Goal: Information Seeking & Learning: Find specific page/section

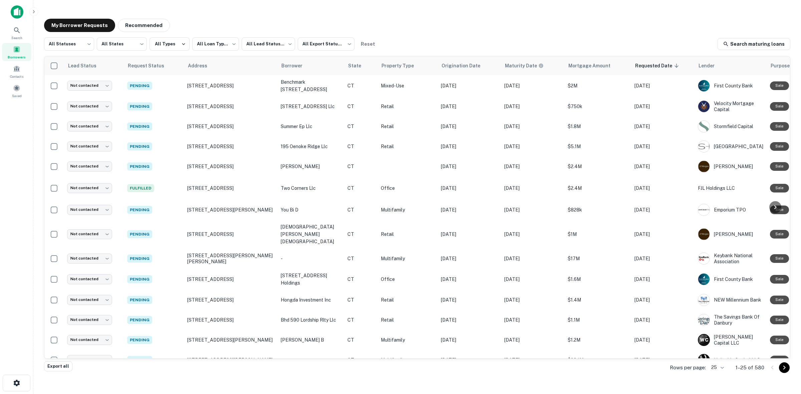
scroll to position [157, 0]
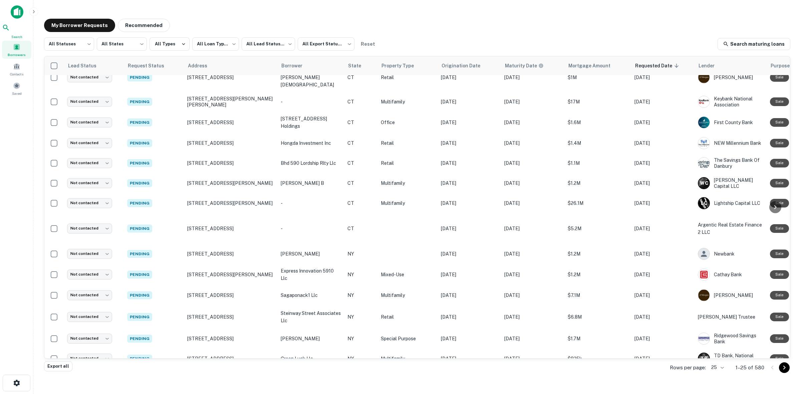
click at [19, 46] on span at bounding box center [16, 46] width 7 height 7
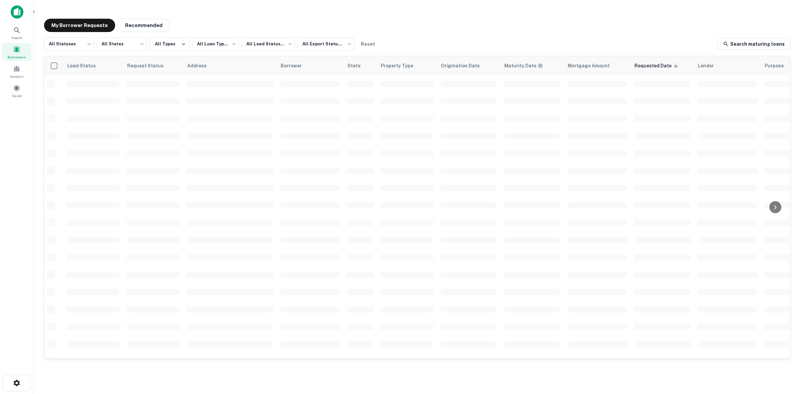
scroll to position [157, 0]
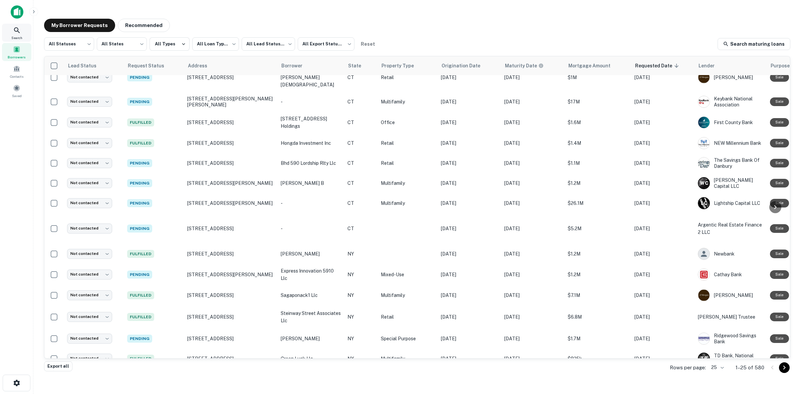
click at [27, 29] on div "Search" at bounding box center [16, 33] width 29 height 18
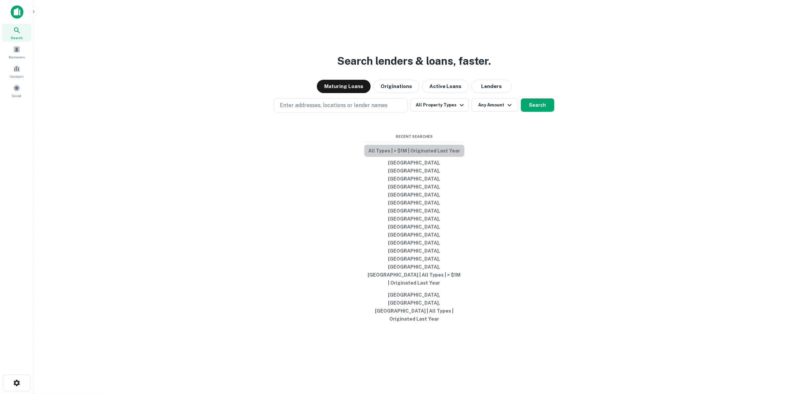
click at [434, 157] on button "All Types | > $1M | Originated Last Year" at bounding box center [414, 151] width 100 height 12
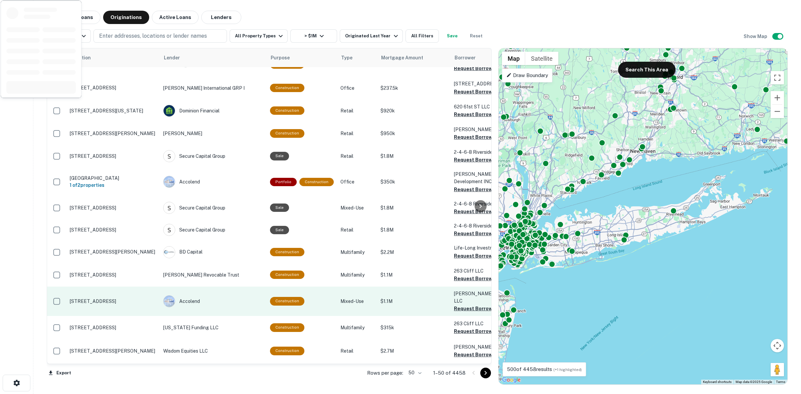
scroll to position [282, 0]
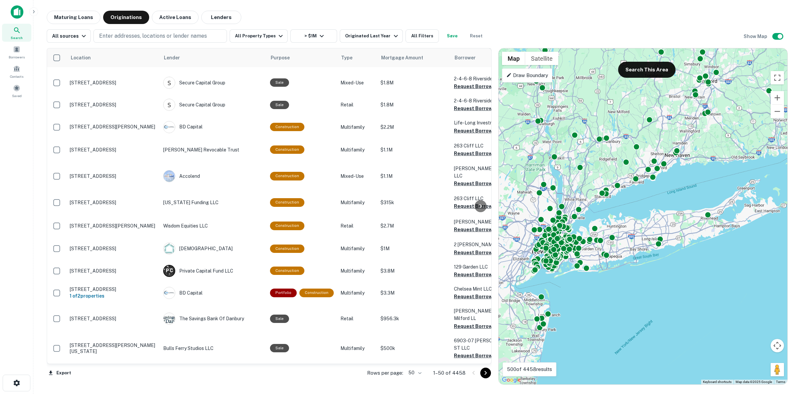
drag, startPoint x: 586, startPoint y: 236, endPoint x: 623, endPoint y: 242, distance: 37.5
click at [623, 242] on div "To activate drag with keyboard, press Alt + Enter. Once in keyboard drag state,…" at bounding box center [643, 216] width 289 height 336
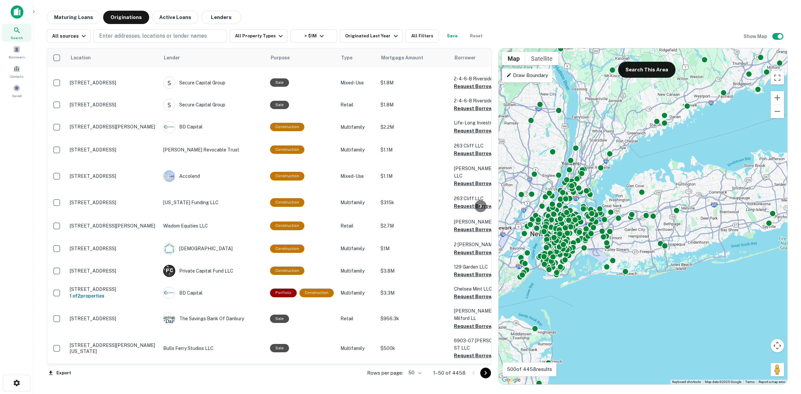
drag, startPoint x: 535, startPoint y: 78, endPoint x: 640, endPoint y: 181, distance: 147.1
click at [536, 77] on p "Draw Boundary" at bounding box center [527, 75] width 42 height 8
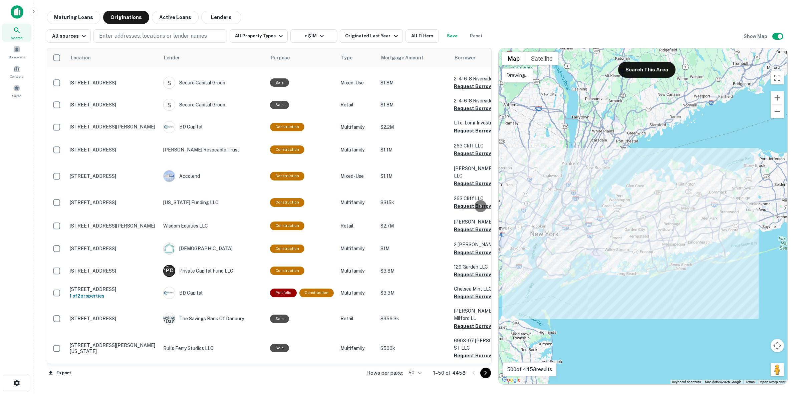
click at [633, 165] on div at bounding box center [643, 216] width 289 height 336
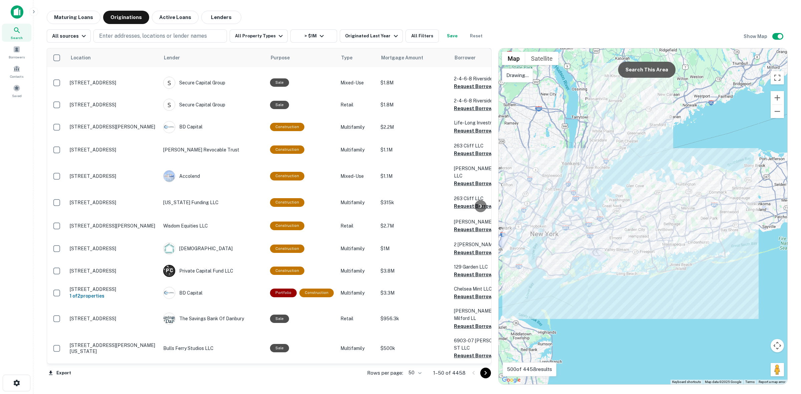
drag, startPoint x: 644, startPoint y: 67, endPoint x: 658, endPoint y: 181, distance: 115.0
click at [645, 67] on button "Search This Area" at bounding box center [646, 70] width 57 height 16
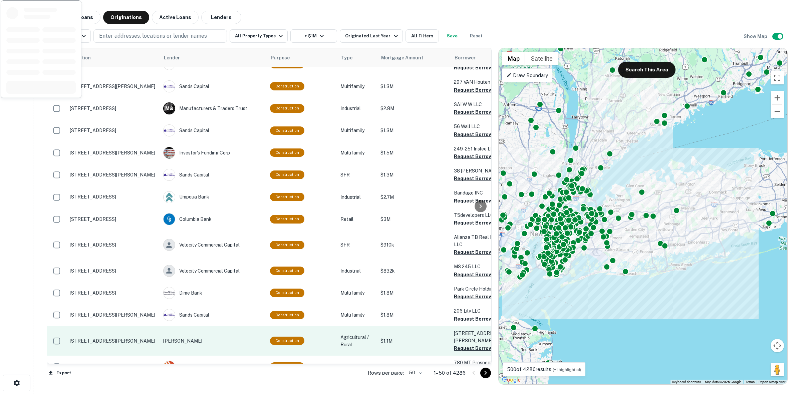
scroll to position [783, 0]
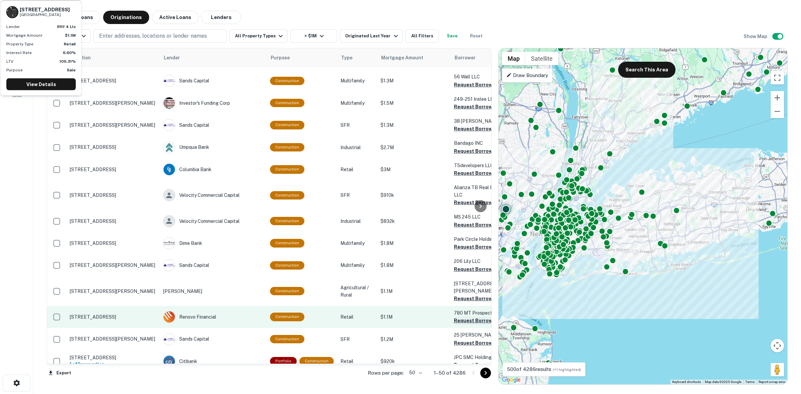
click at [454, 317] on button "Request Borrower Info" at bounding box center [481, 321] width 54 height 8
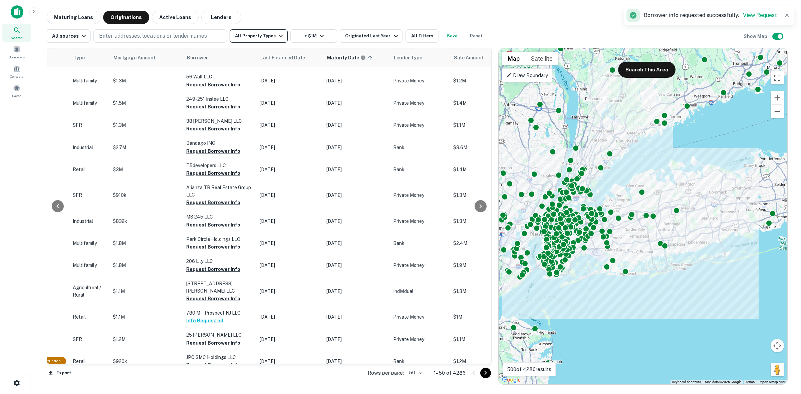
scroll to position [783, 268]
click at [268, 37] on button "All Property Types" at bounding box center [259, 35] width 58 height 13
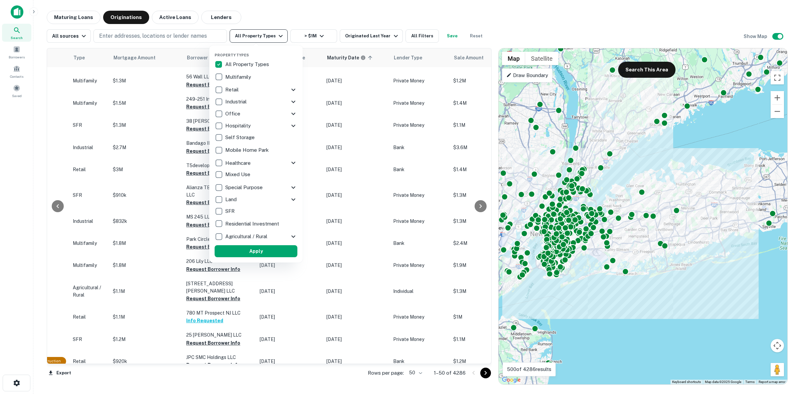
click at [268, 37] on div at bounding box center [400, 197] width 801 height 394
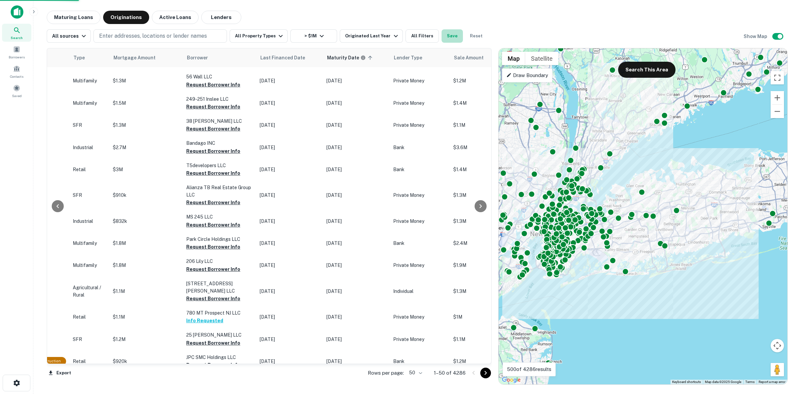
click at [443, 41] on button "Save" at bounding box center [452, 35] width 21 height 13
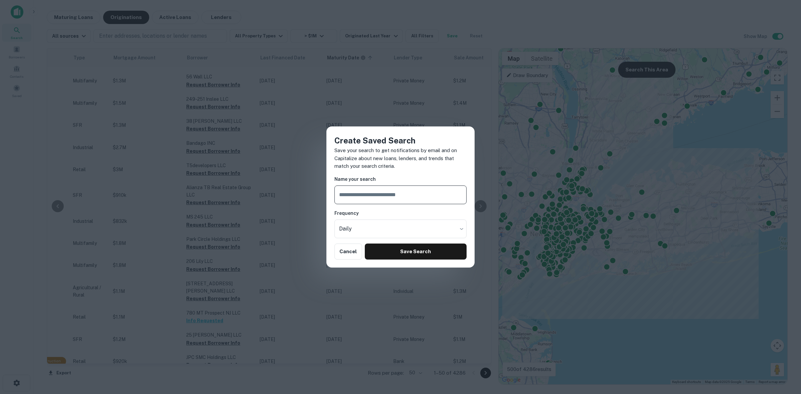
click at [441, 39] on div "Create Saved Search Save your search to get notifications by email and on Capit…" at bounding box center [400, 197] width 801 height 394
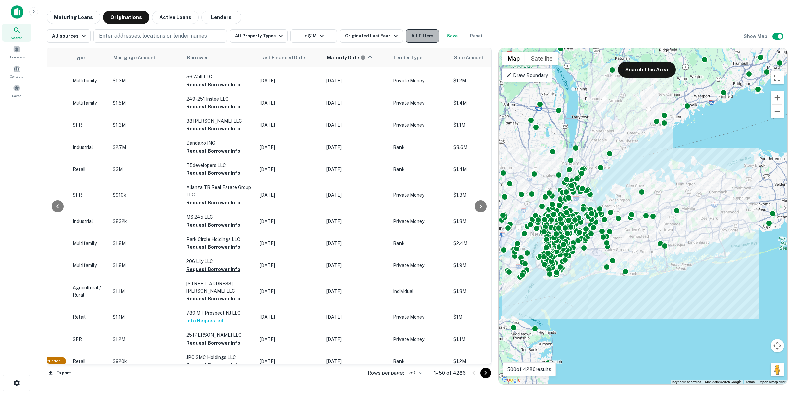
click at [412, 37] on button "All Filters" at bounding box center [422, 35] width 33 height 13
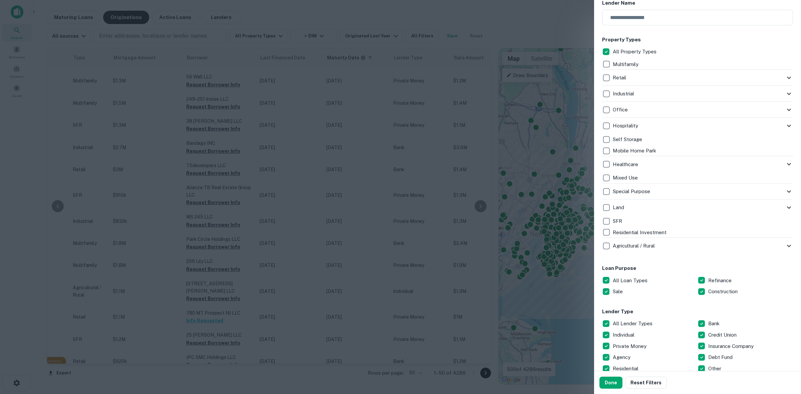
scroll to position [209, 0]
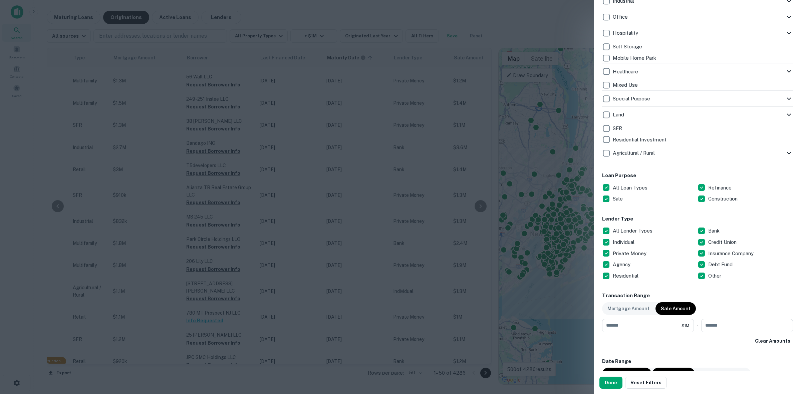
click at [631, 229] on p "All Lender Types" at bounding box center [633, 231] width 41 height 8
click at [639, 256] on p "Private Money" at bounding box center [630, 254] width 35 height 8
click at [612, 385] on button "Done" at bounding box center [611, 383] width 23 height 12
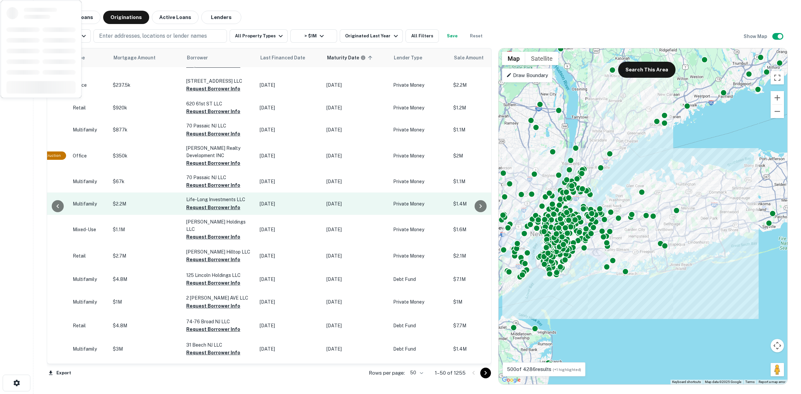
scroll to position [0, 268]
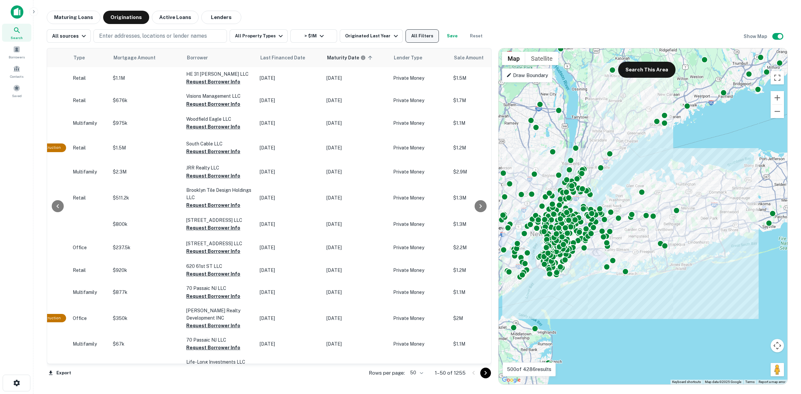
click at [411, 39] on button "All Filters" at bounding box center [422, 35] width 33 height 13
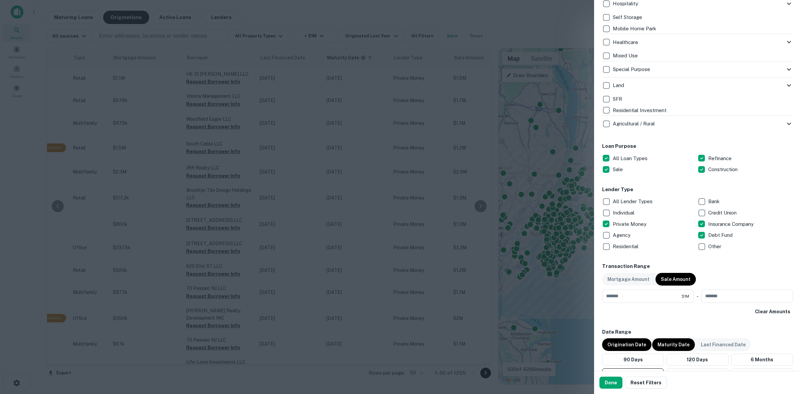
scroll to position [250, 0]
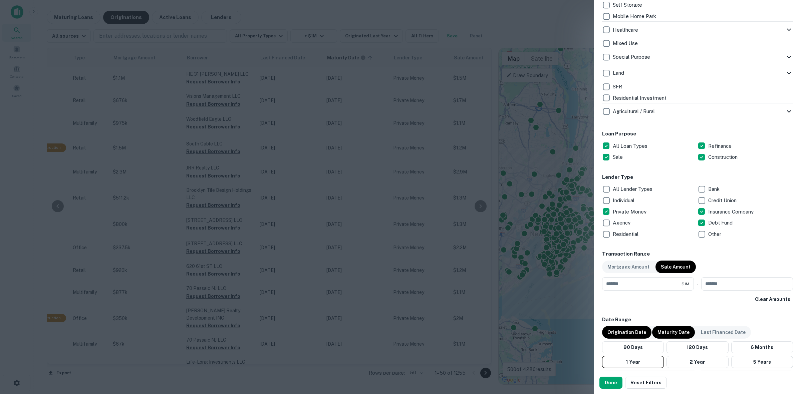
click at [623, 212] on p "Private Money" at bounding box center [630, 212] width 35 height 8
click at [615, 388] on button "Done" at bounding box center [611, 383] width 23 height 12
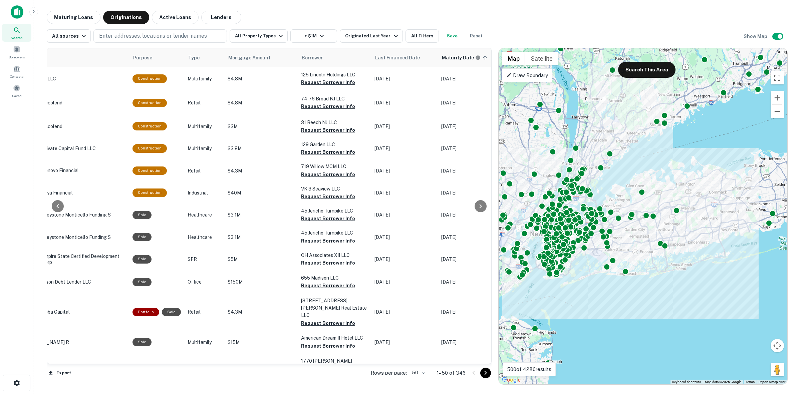
scroll to position [0, 140]
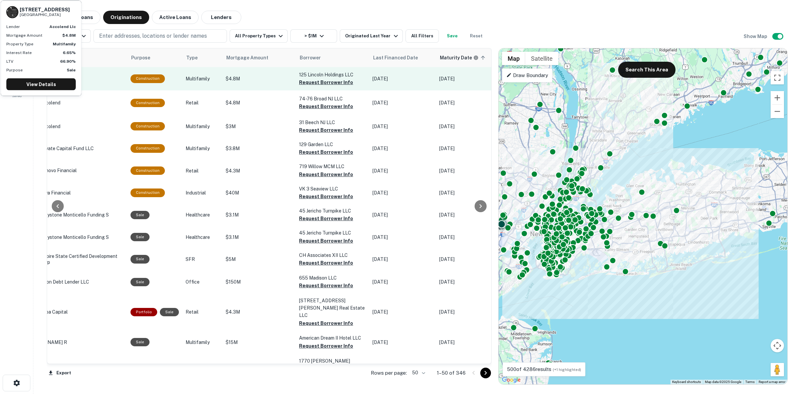
click at [319, 78] on p "125 Lincoln Holdings LLC" at bounding box center [332, 74] width 67 height 7
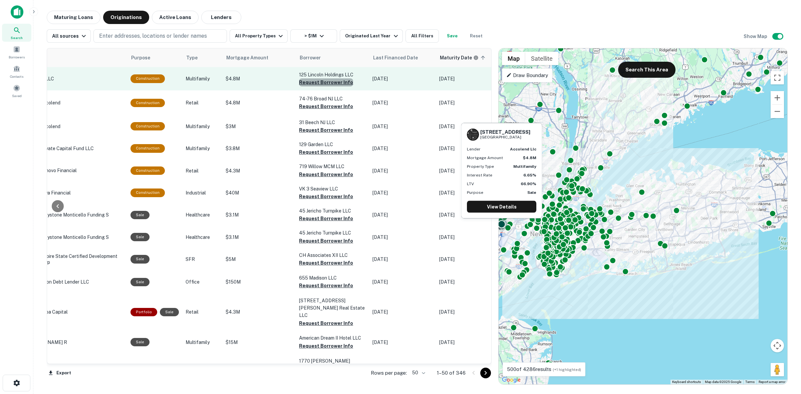
click at [331, 83] on button "Request Borrower Info" at bounding box center [326, 82] width 54 height 8
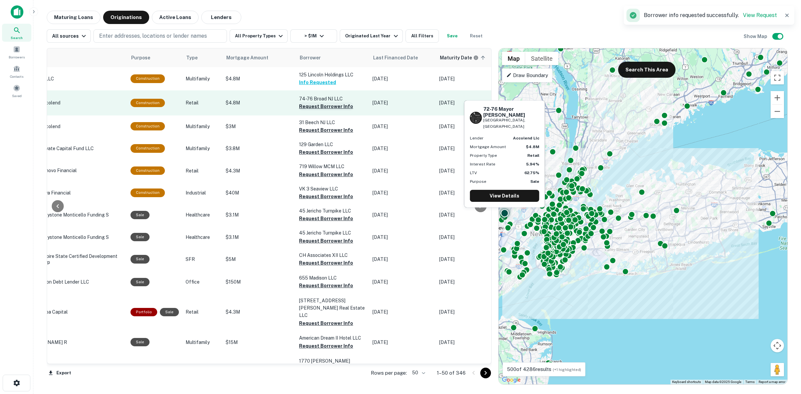
click at [332, 107] on button "Request Borrower Info" at bounding box center [326, 106] width 54 height 8
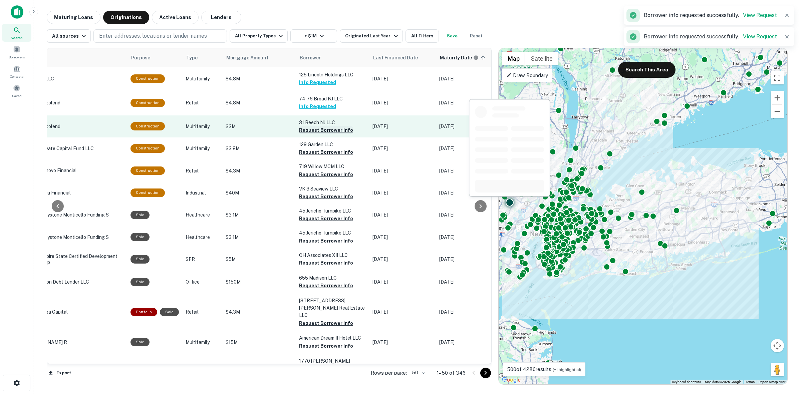
click at [331, 126] on button "Request Borrower Info" at bounding box center [326, 130] width 54 height 8
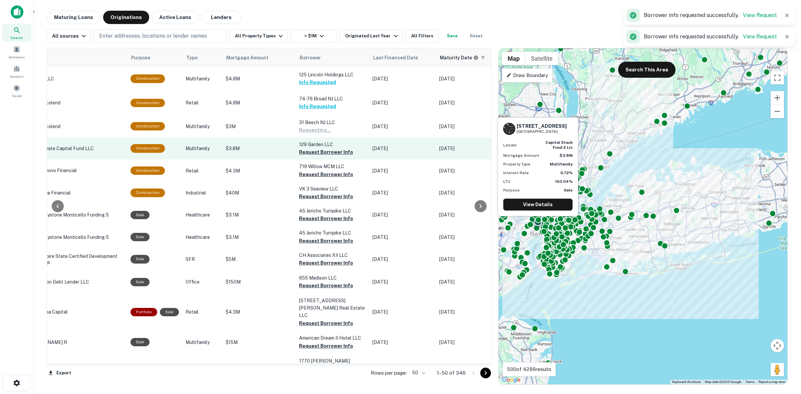
click at [333, 144] on p "129 Garden LLC" at bounding box center [332, 144] width 67 height 7
click at [333, 148] on button "Request Borrower Info" at bounding box center [326, 152] width 54 height 8
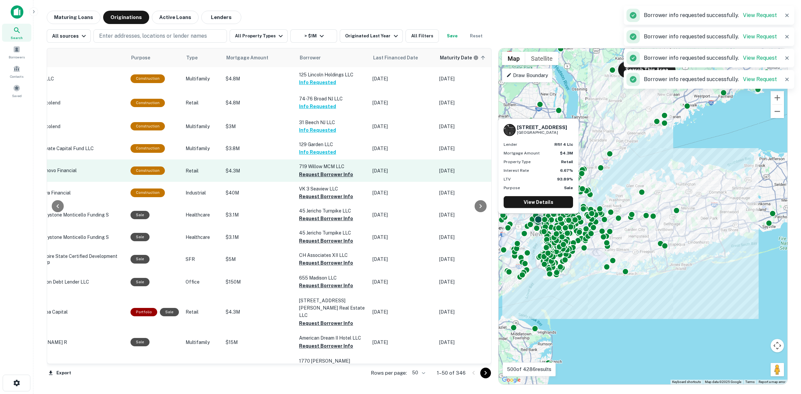
click at [339, 171] on button "Request Borrower Info" at bounding box center [326, 175] width 54 height 8
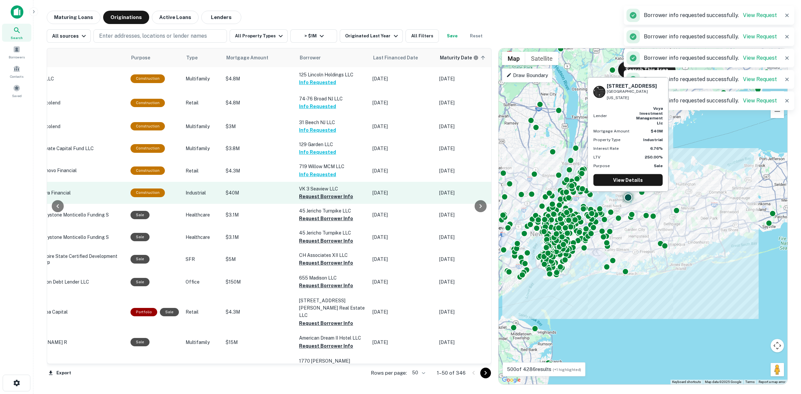
click at [334, 193] on button "Request Borrower Info" at bounding box center [326, 197] width 54 height 8
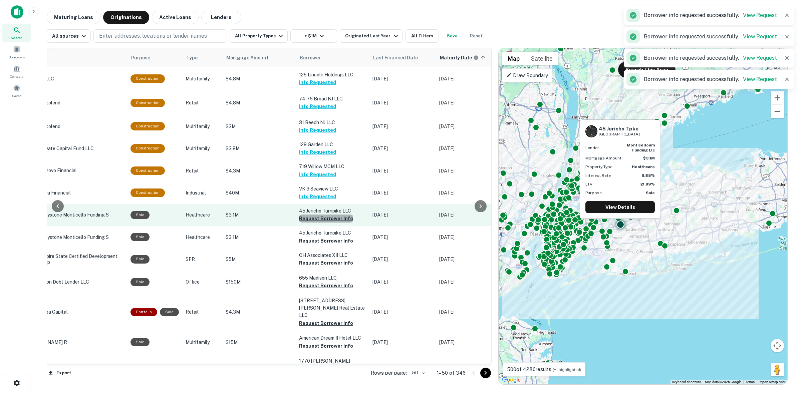
click at [335, 217] on button "Request Borrower Info" at bounding box center [326, 219] width 54 height 8
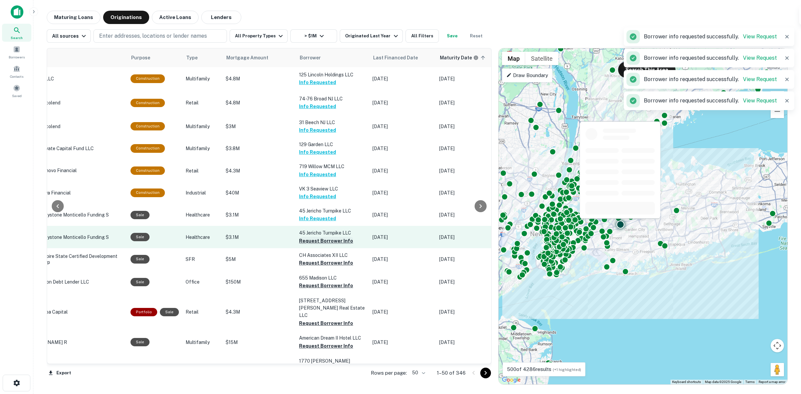
click at [338, 241] on button "Request Borrower Info" at bounding box center [326, 241] width 54 height 8
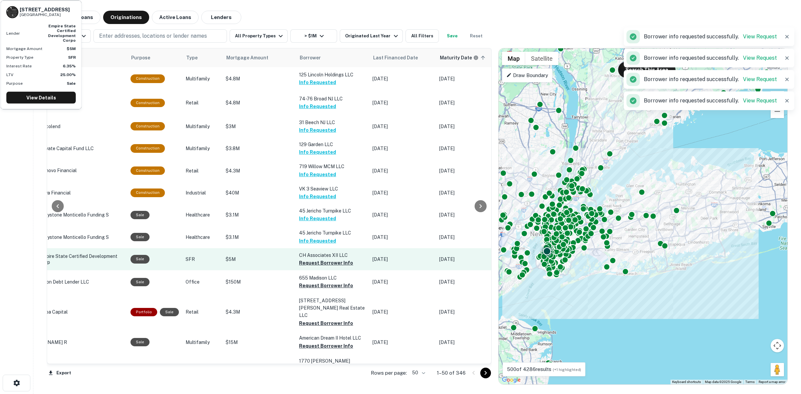
click at [341, 264] on td "CH Associates XII LLC Request Borrower Info" at bounding box center [332, 259] width 73 height 22
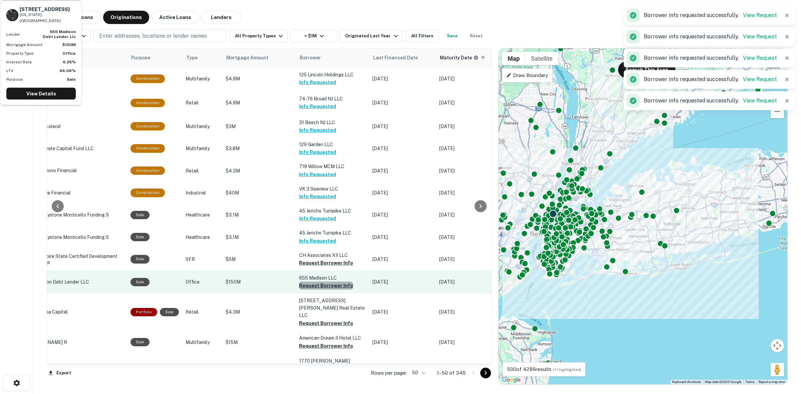
click at [341, 282] on button "Request Borrower Info" at bounding box center [326, 286] width 54 height 8
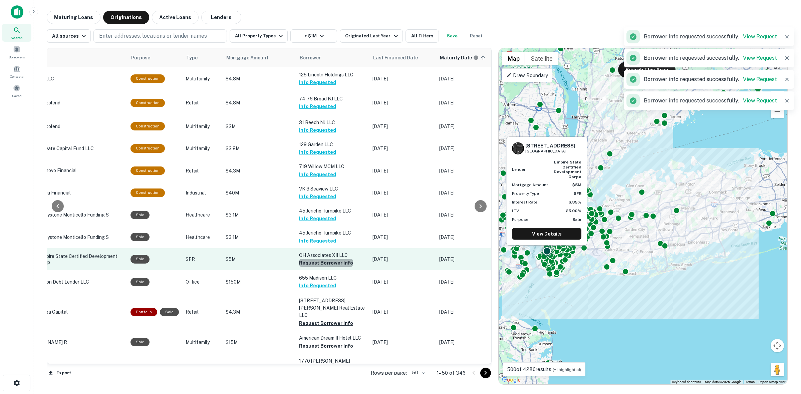
click at [339, 260] on button "Request Borrower Info" at bounding box center [326, 263] width 54 height 8
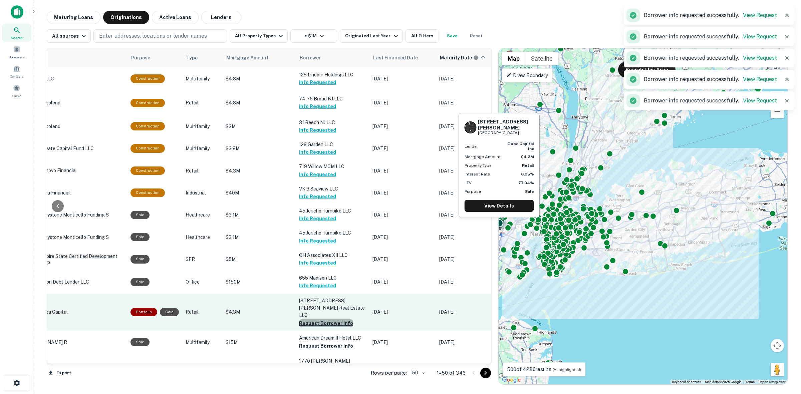
click at [332, 319] on button "Request Borrower Info" at bounding box center [326, 323] width 54 height 8
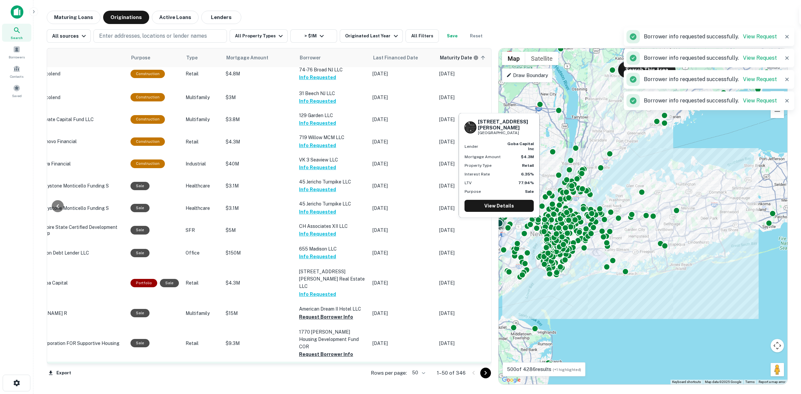
scroll to position [83, 140]
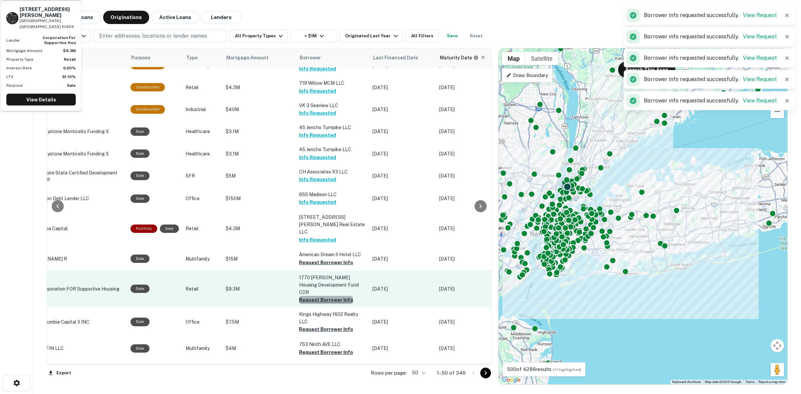
click at [345, 296] on button "Request Borrower Info" at bounding box center [326, 300] width 54 height 8
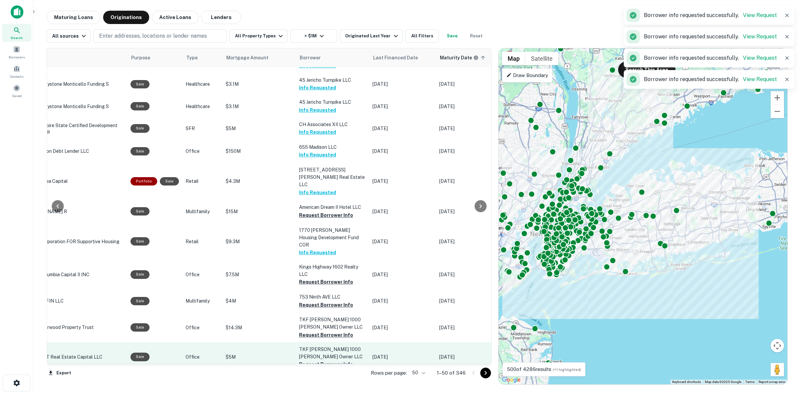
scroll to position [167, 140]
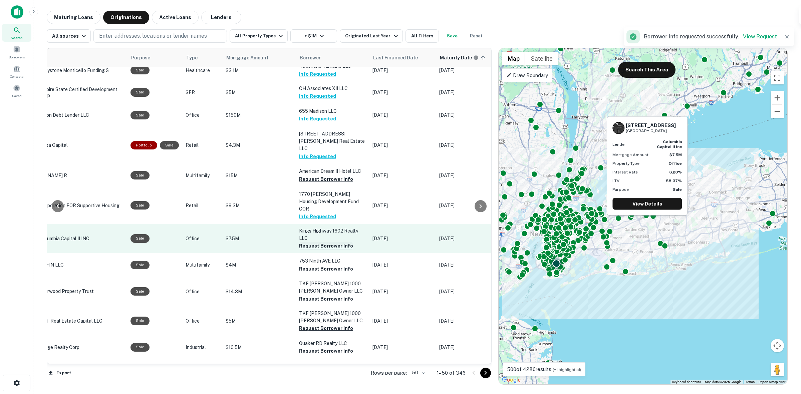
click at [319, 242] on button "Request Borrower Info" at bounding box center [326, 246] width 54 height 8
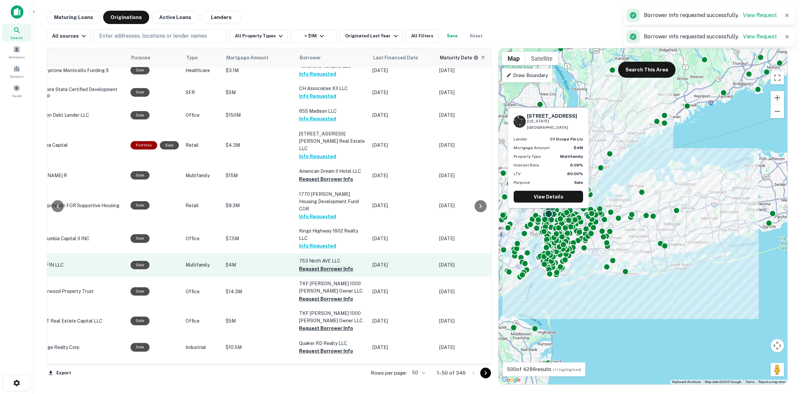
click at [332, 265] on button "Request Borrower Info" at bounding box center [326, 269] width 54 height 8
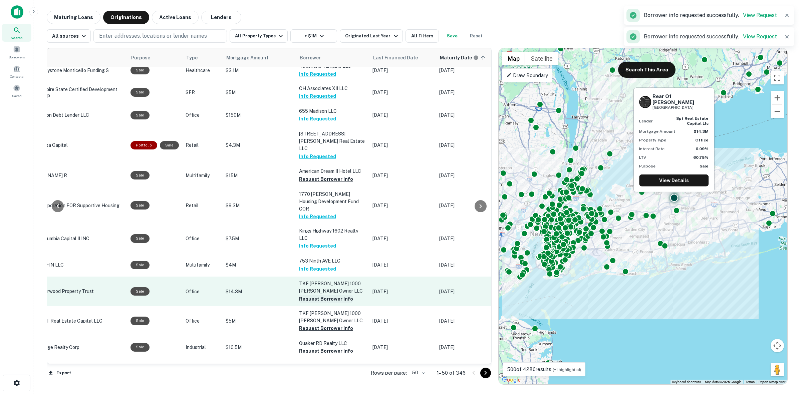
click at [333, 295] on button "Request Borrower Info" at bounding box center [326, 299] width 54 height 8
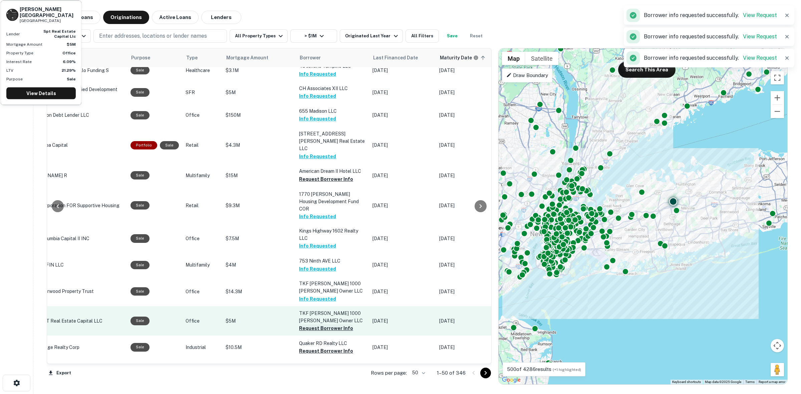
click at [336, 310] on p "TKF [PERSON_NAME] 1000 [PERSON_NAME] Owner LLC" at bounding box center [332, 317] width 67 height 15
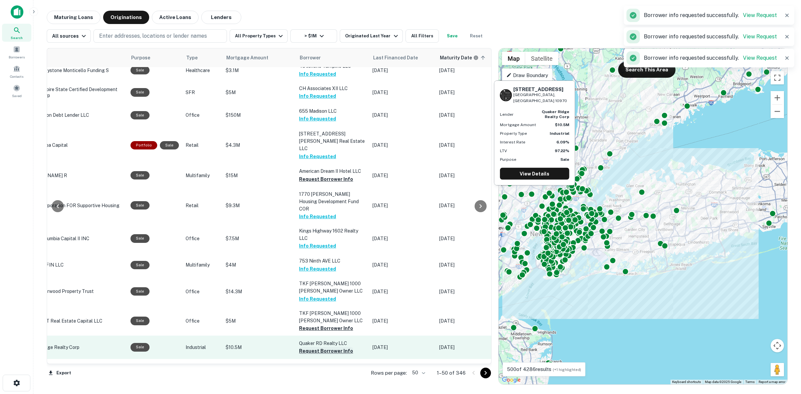
click at [334, 347] on button "Request Borrower Info" at bounding box center [326, 351] width 54 height 8
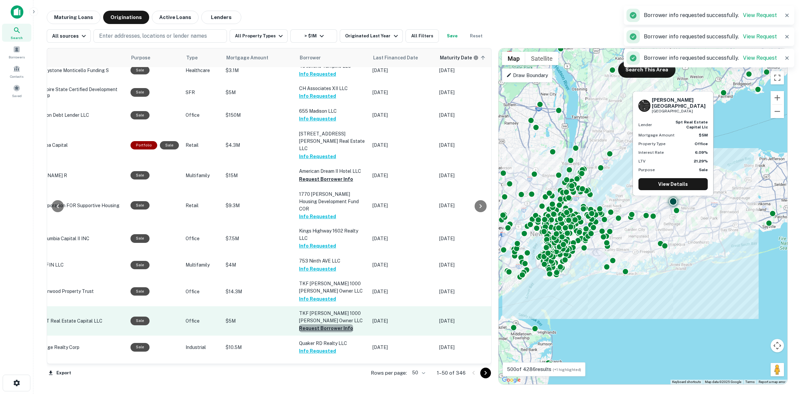
click at [335, 324] on button "Request Borrower Info" at bounding box center [326, 328] width 54 height 8
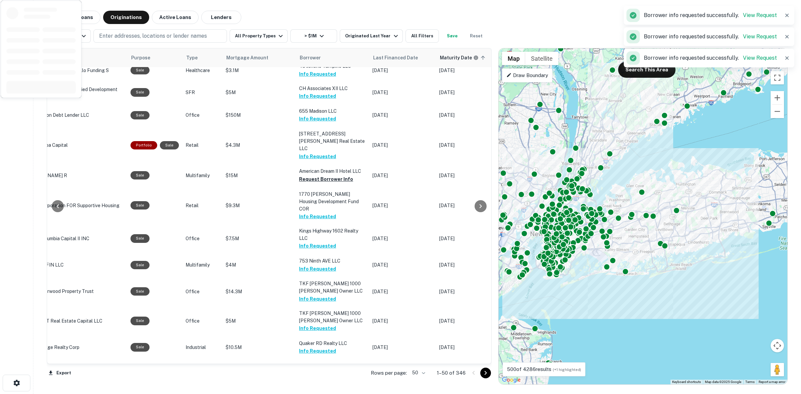
scroll to position [334, 140]
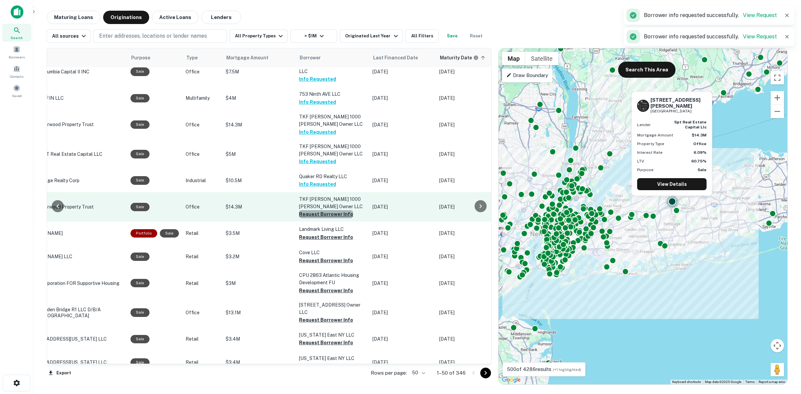
click at [328, 210] on button "Request Borrower Info" at bounding box center [326, 214] width 54 height 8
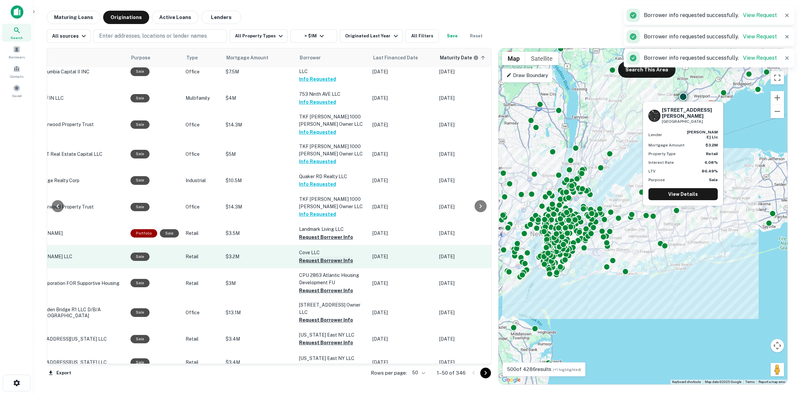
click at [341, 257] on button "Request Borrower Info" at bounding box center [326, 261] width 54 height 8
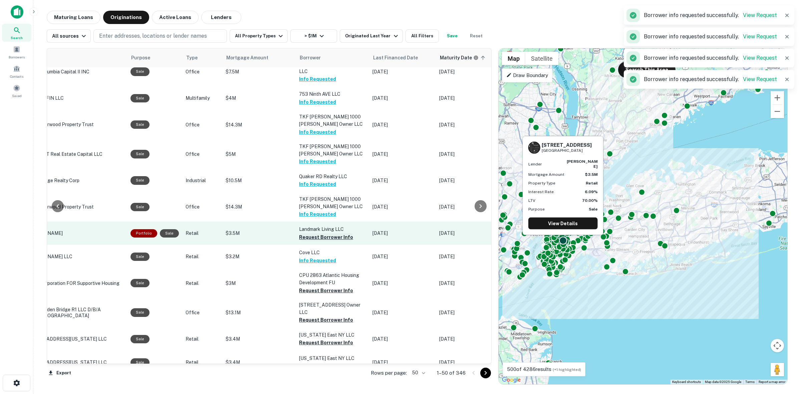
click at [328, 233] on button "Request Borrower Info" at bounding box center [326, 237] width 54 height 8
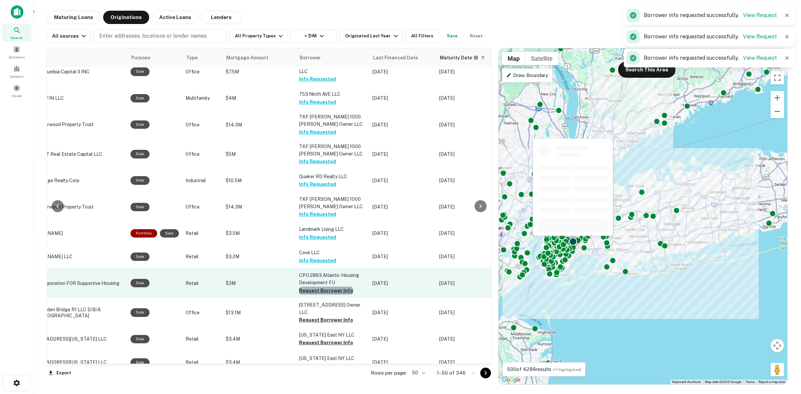
click at [337, 287] on button "Request Borrower Info" at bounding box center [326, 291] width 54 height 8
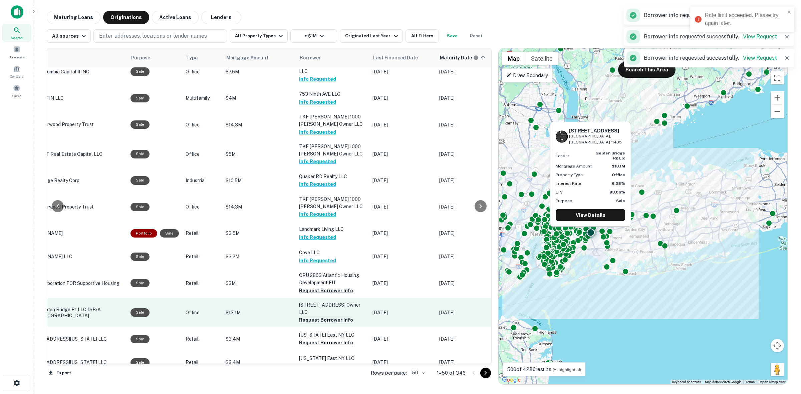
click at [332, 316] on button "Request Borrower Info" at bounding box center [326, 320] width 54 height 8
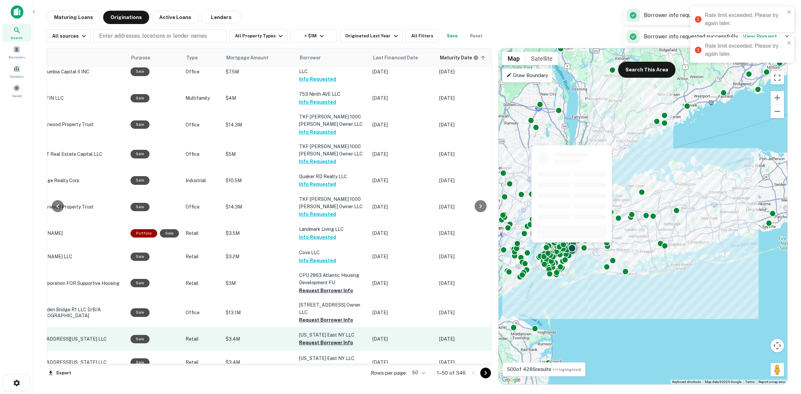
click at [332, 339] on button "Request Borrower Info" at bounding box center [326, 343] width 54 height 8
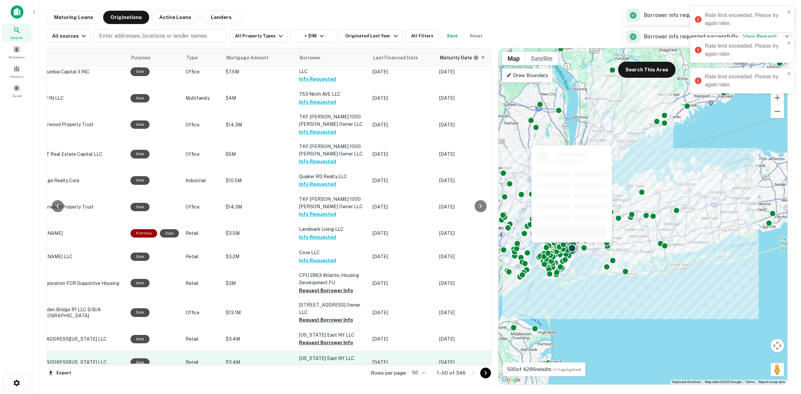
click at [340, 353] on td "[US_STATE] East NY LLC Request Borrower Info" at bounding box center [332, 362] width 73 height 23
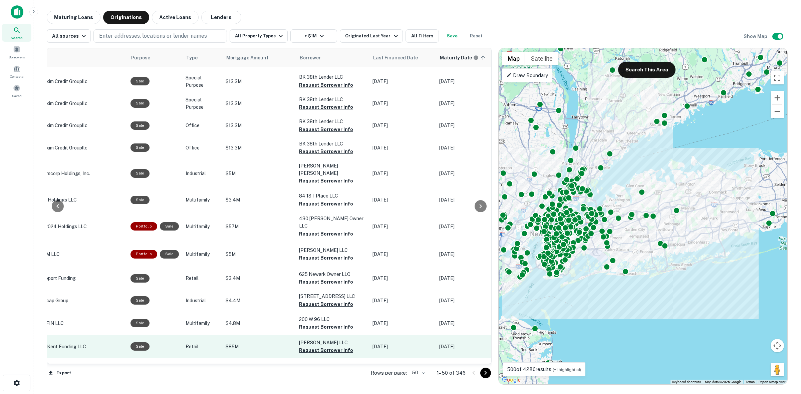
scroll to position [903, 140]
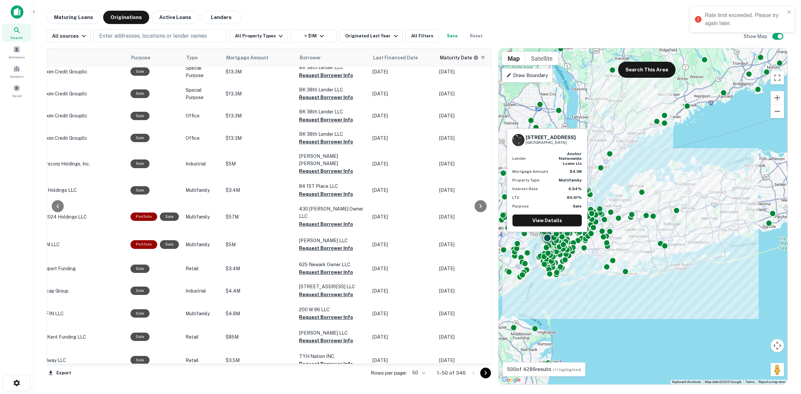
click at [328, 383] on button "Request Borrower Info" at bounding box center [326, 387] width 54 height 8
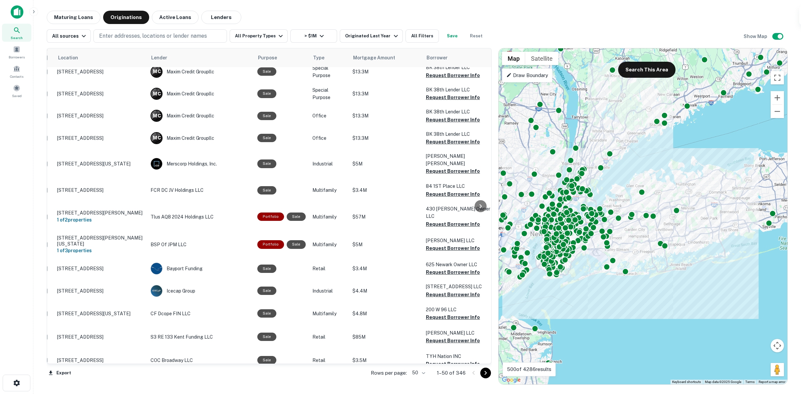
scroll to position [903, 11]
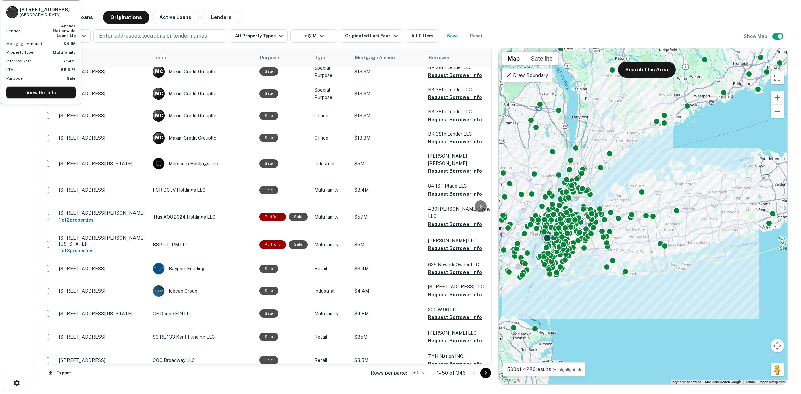
click at [433, 383] on button "Request Borrower Info" at bounding box center [455, 387] width 54 height 8
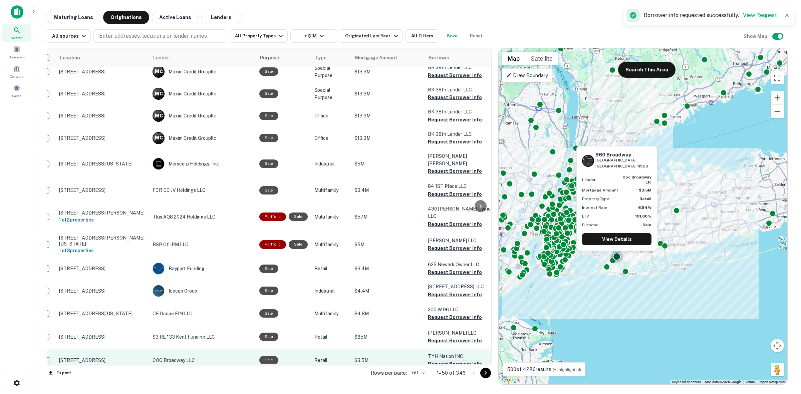
click at [437, 360] on button "Request Borrower Info" at bounding box center [455, 364] width 54 height 8
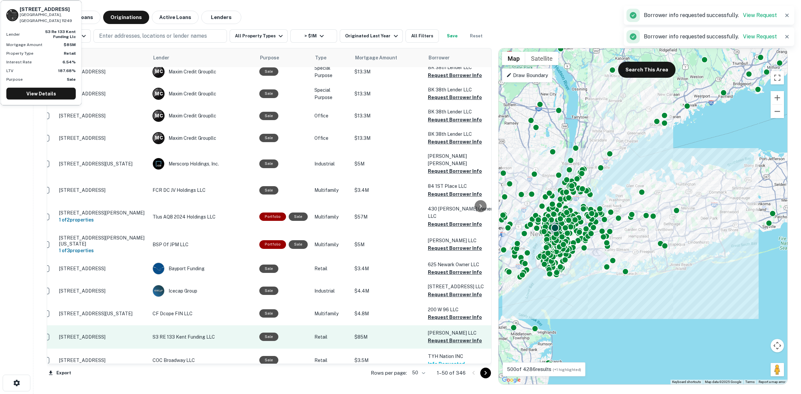
click at [443, 330] on p "[PERSON_NAME] LLC" at bounding box center [461, 333] width 67 height 7
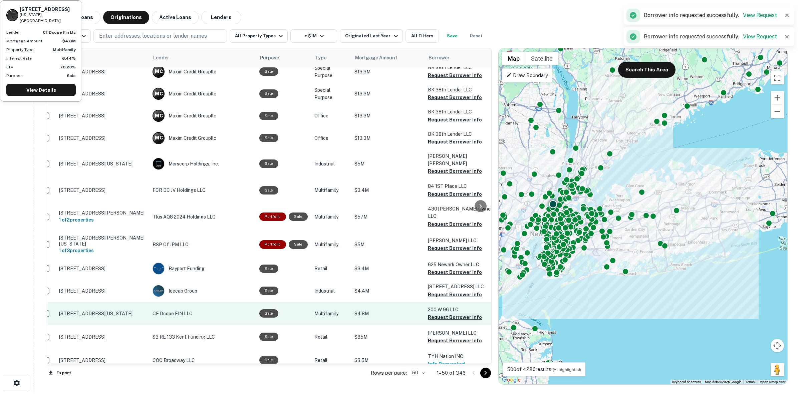
click at [437, 313] on button "Request Borrower Info" at bounding box center [455, 317] width 54 height 8
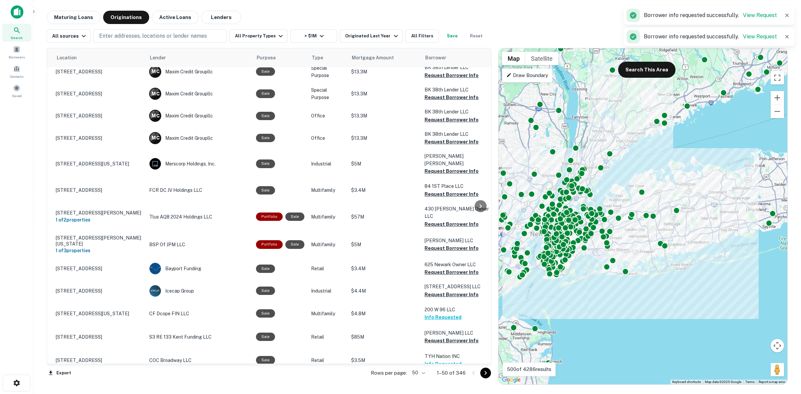
scroll to position [903, 20]
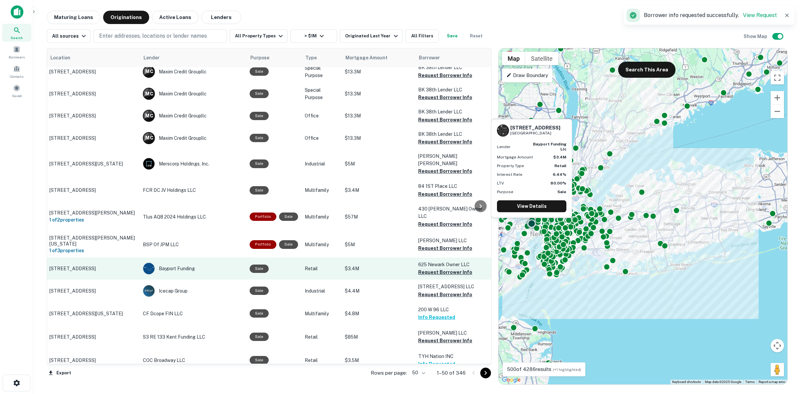
click at [429, 268] on button "Request Borrower Info" at bounding box center [445, 272] width 54 height 8
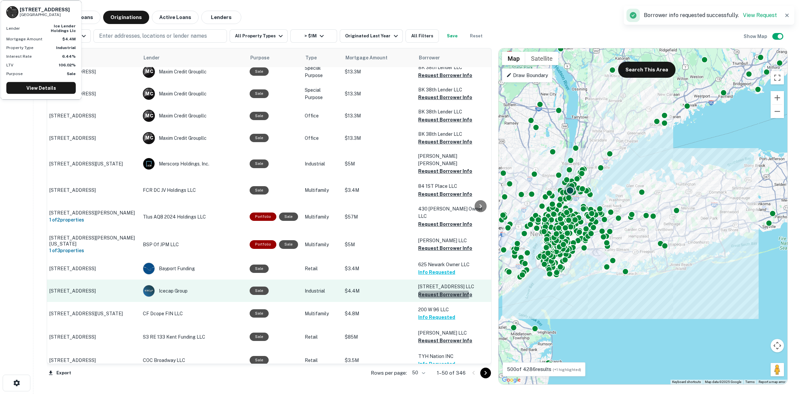
click at [425, 291] on button "Request Borrower Info" at bounding box center [445, 295] width 54 height 8
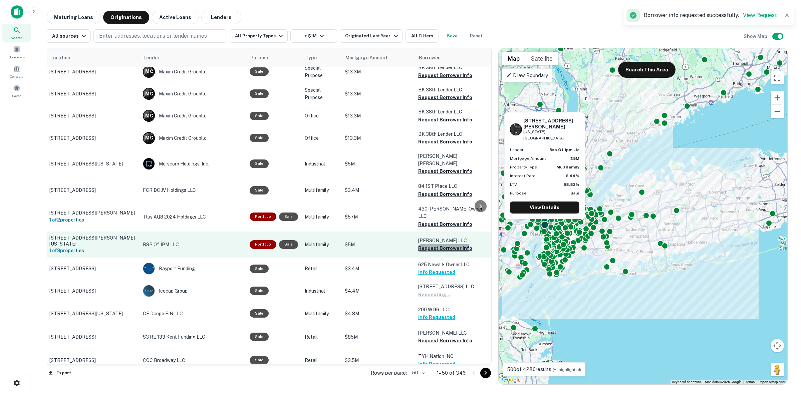
click at [430, 244] on button "Request Borrower Info" at bounding box center [445, 248] width 54 height 8
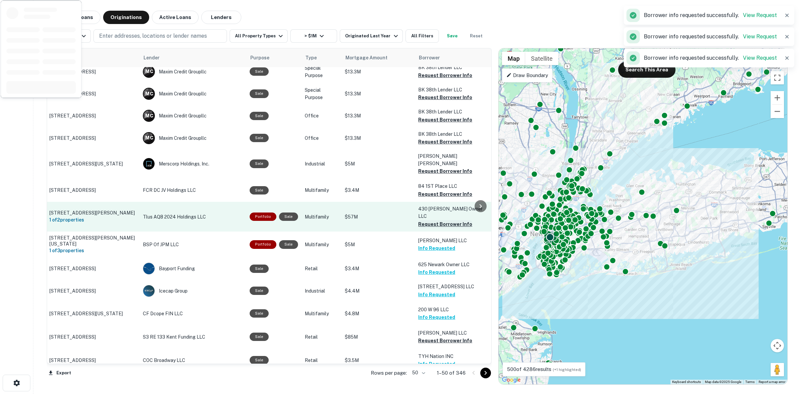
click at [427, 220] on button "Request Borrower Info" at bounding box center [445, 224] width 54 height 8
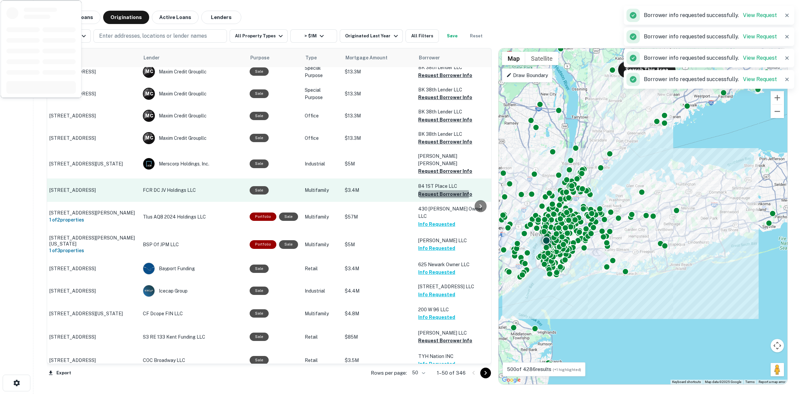
click at [432, 190] on button "Request Borrower Info" at bounding box center [445, 194] width 54 height 8
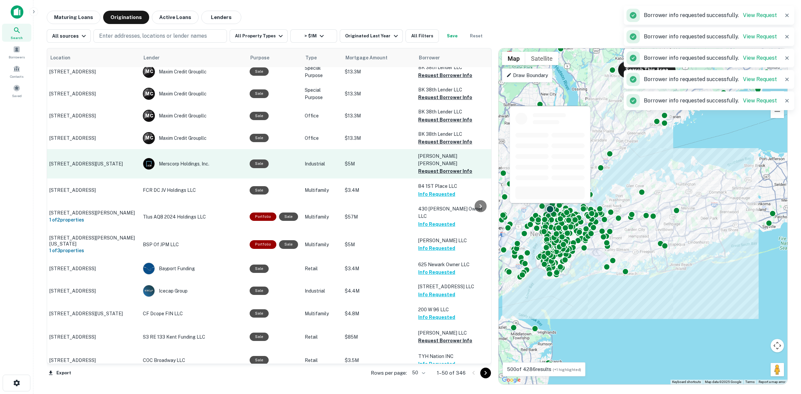
drag, startPoint x: 437, startPoint y: 119, endPoint x: 439, endPoint y: 109, distance: 9.9
click at [438, 167] on button "Request Borrower Info" at bounding box center [445, 171] width 54 height 8
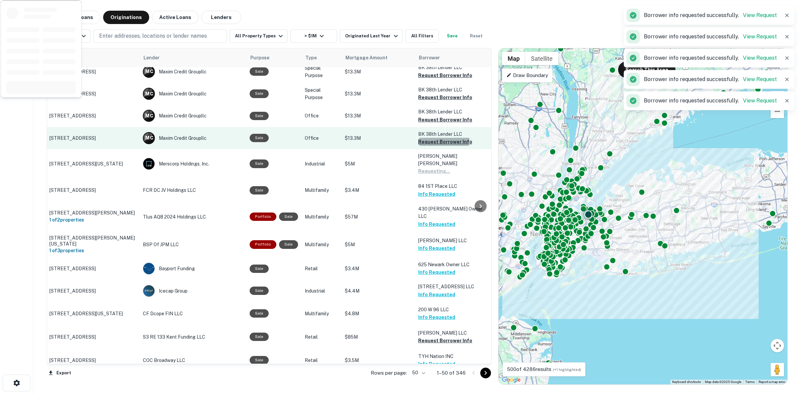
click at [437, 138] on button "Request Borrower Info" at bounding box center [445, 142] width 54 height 8
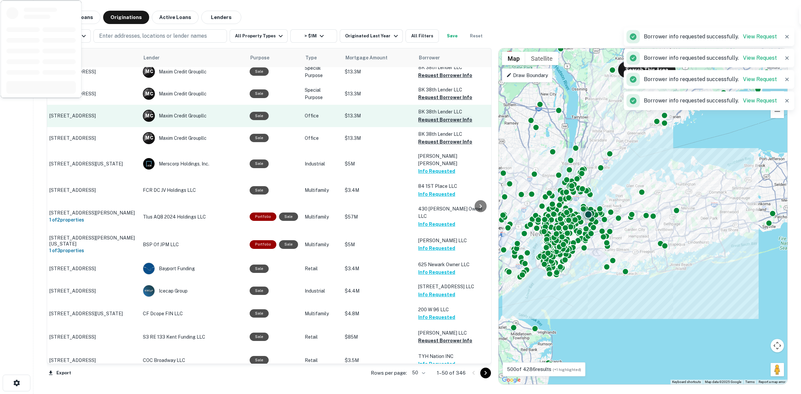
click at [428, 116] on button "Request Borrower Info" at bounding box center [445, 120] width 54 height 8
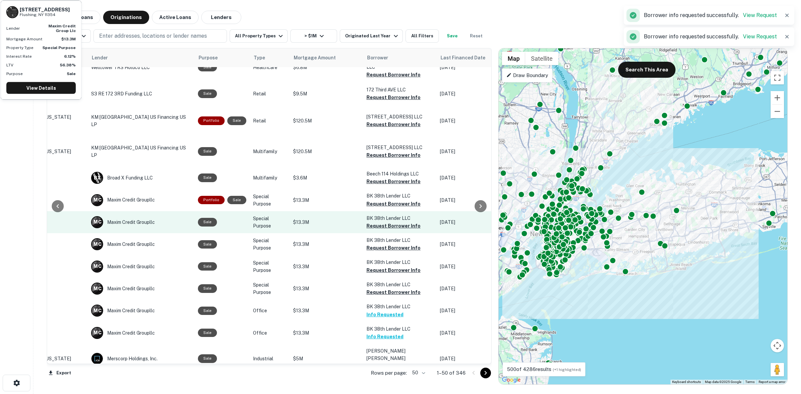
scroll to position [695, 72]
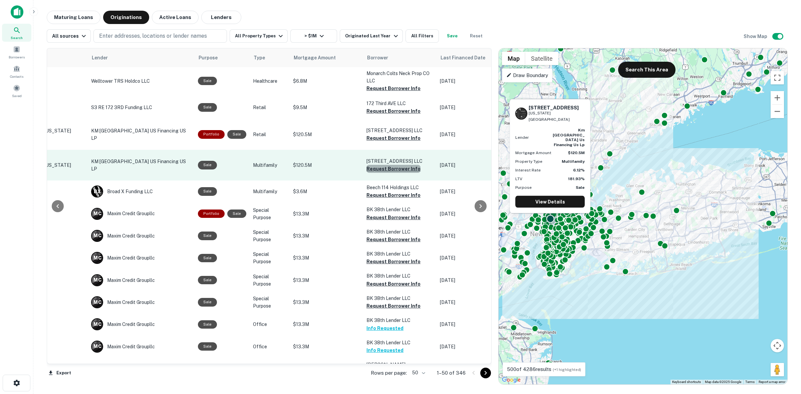
click at [406, 165] on button "Request Borrower Info" at bounding box center [394, 169] width 54 height 8
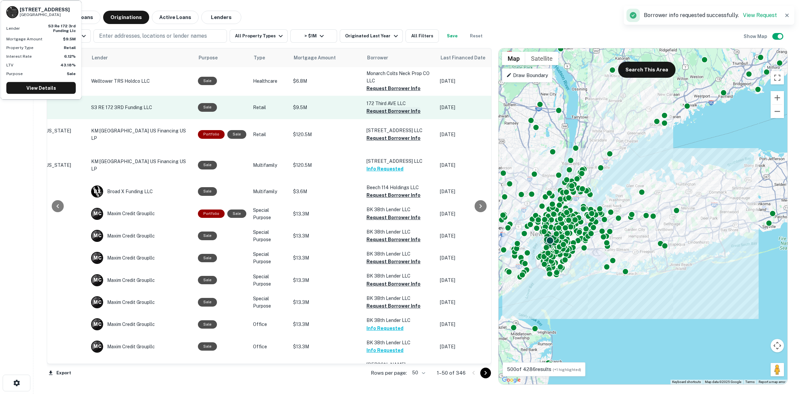
click at [393, 107] on button "Request Borrower Info" at bounding box center [394, 111] width 54 height 8
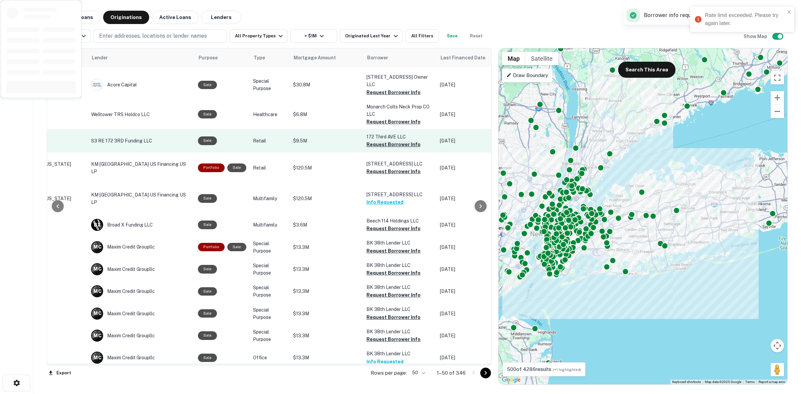
scroll to position [653, 72]
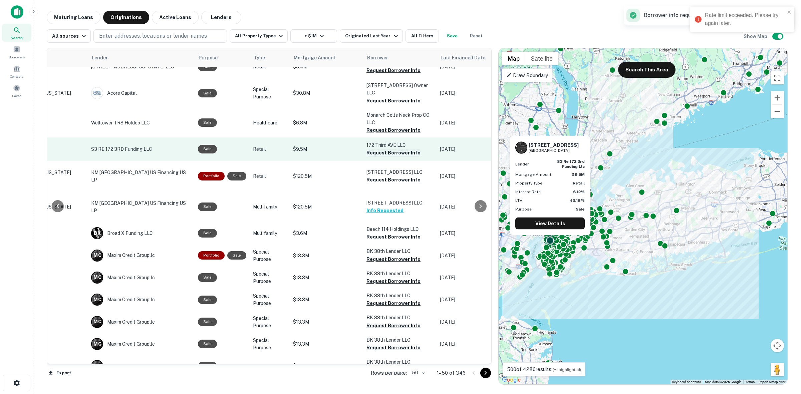
click at [396, 149] on button "Request Borrower Info" at bounding box center [394, 153] width 54 height 8
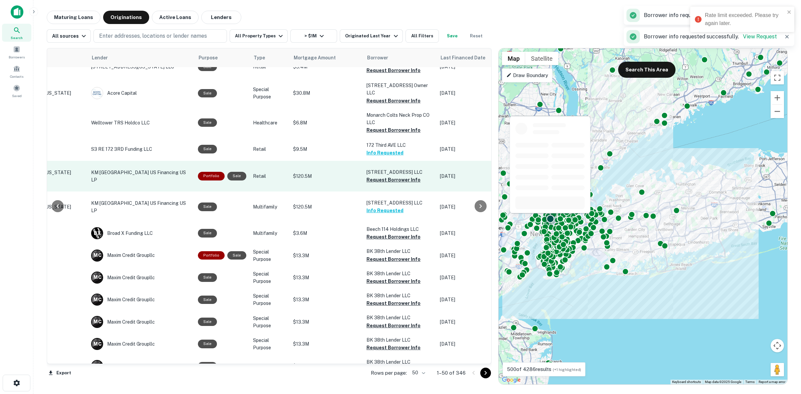
click at [395, 169] on p "[STREET_ADDRESS] LLC" at bounding box center [400, 172] width 67 height 7
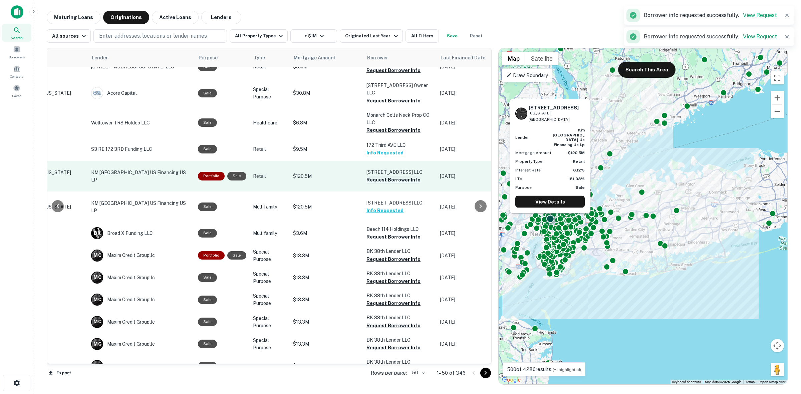
click at [395, 176] on button "Request Borrower Info" at bounding box center [394, 180] width 54 height 8
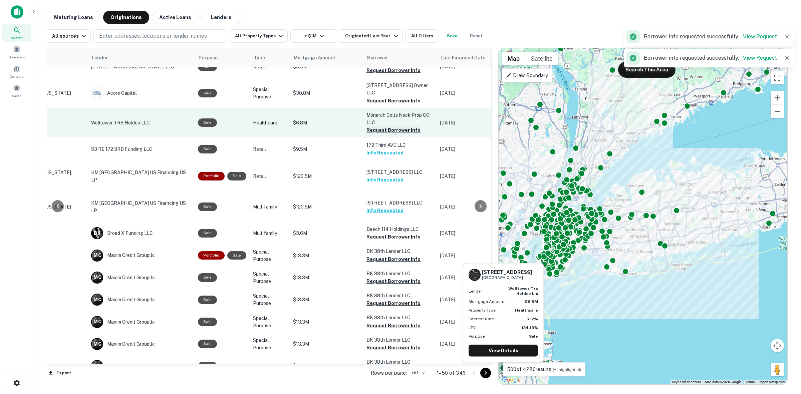
click at [392, 126] on button "Request Borrower Info" at bounding box center [394, 130] width 54 height 8
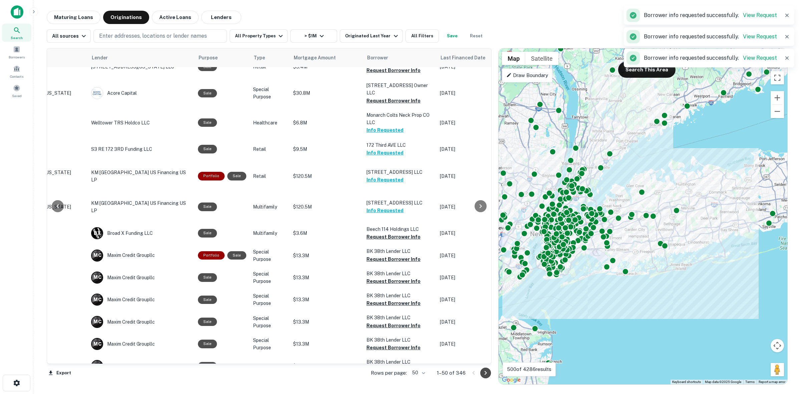
drag, startPoint x: 488, startPoint y: 377, endPoint x: 482, endPoint y: 378, distance: 6.1
click at [488, 376] on icon "Go to next page" at bounding box center [486, 373] width 8 height 8
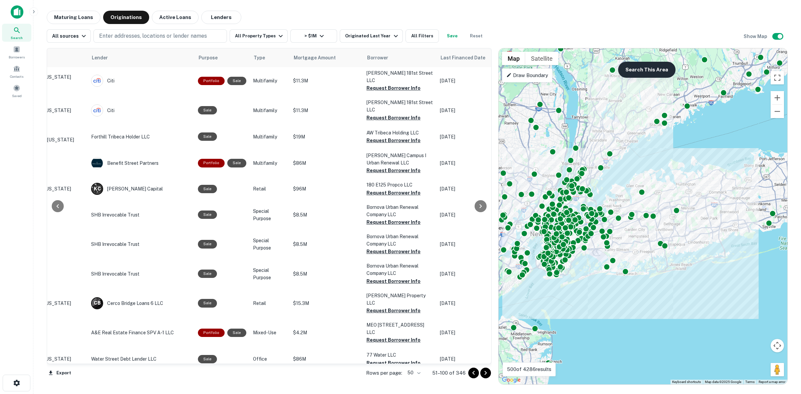
click at [652, 63] on button "Search This Area" at bounding box center [646, 70] width 57 height 16
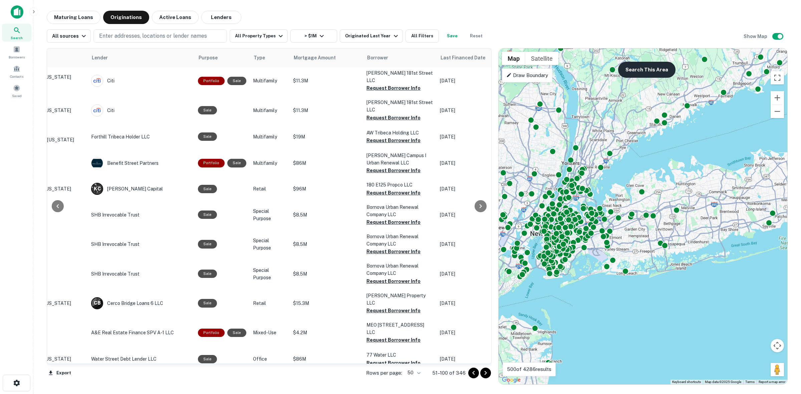
click at [642, 77] on div "To activate drag with keyboard, press Alt + Enter. Once in keyboard drag state,…" at bounding box center [643, 216] width 289 height 336
click at [636, 66] on button "Search This Area" at bounding box center [646, 70] width 57 height 16
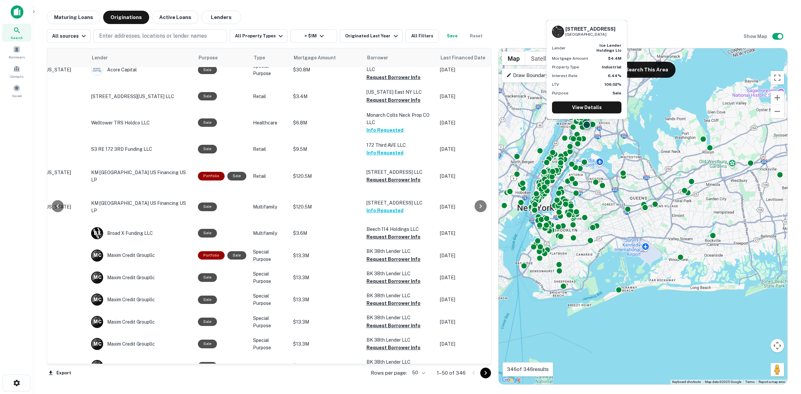
scroll to position [903, 72]
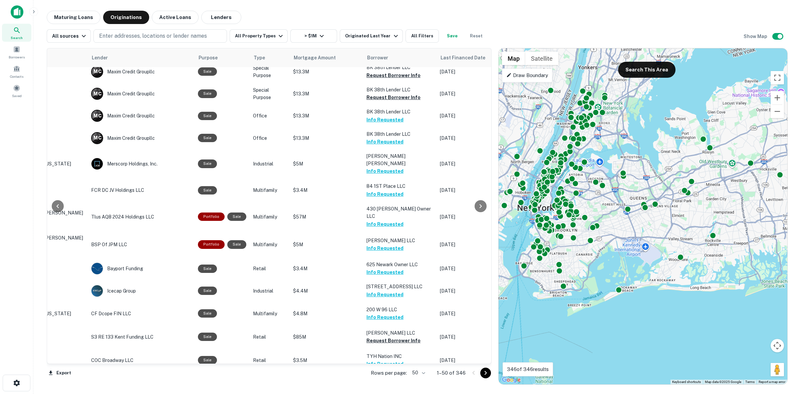
click at [488, 382] on div "Location Lender Purpose Type Mortgage Amount Borrower Last Financed Date Maturi…" at bounding box center [269, 216] width 445 height 337
click at [487, 377] on icon "Go to next page" at bounding box center [486, 373] width 8 height 8
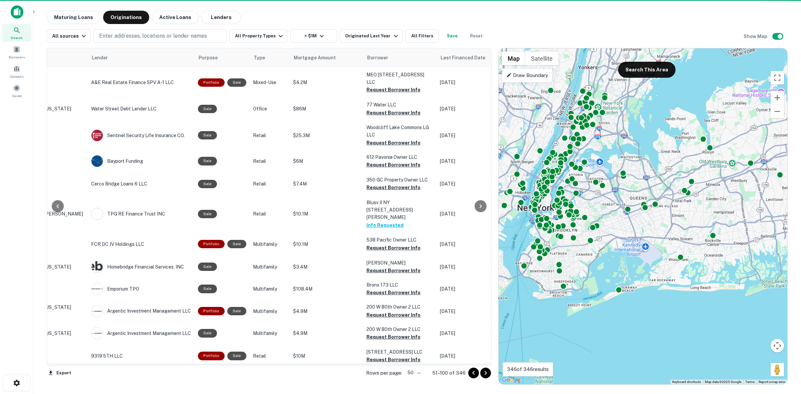
scroll to position [827, 72]
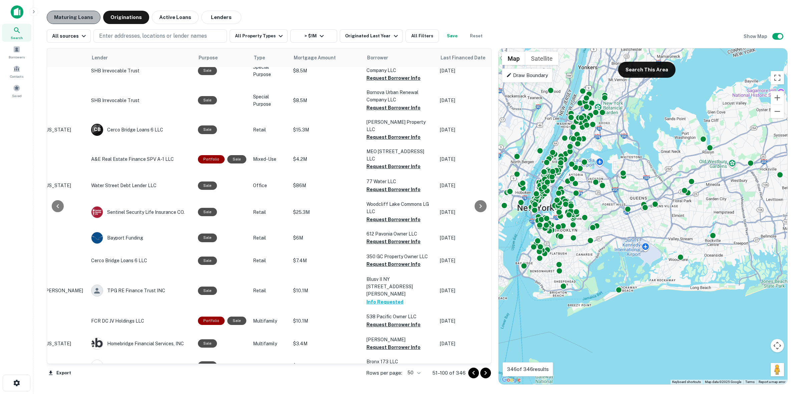
click at [78, 15] on button "Maturing Loans" at bounding box center [74, 17] width 54 height 13
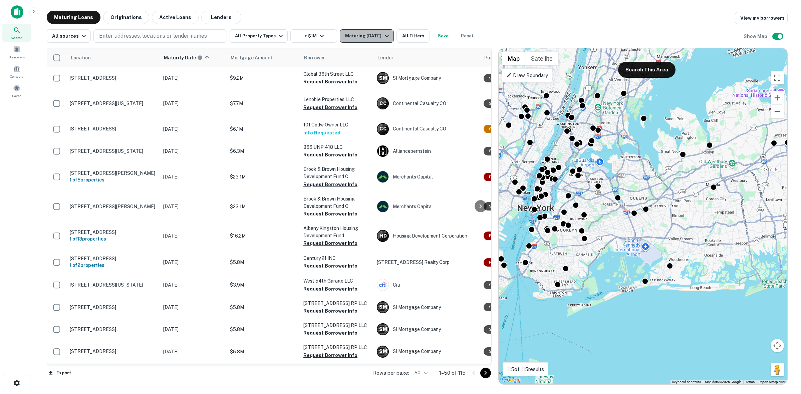
click at [385, 36] on icon "button" at bounding box center [387, 36] width 4 height 2
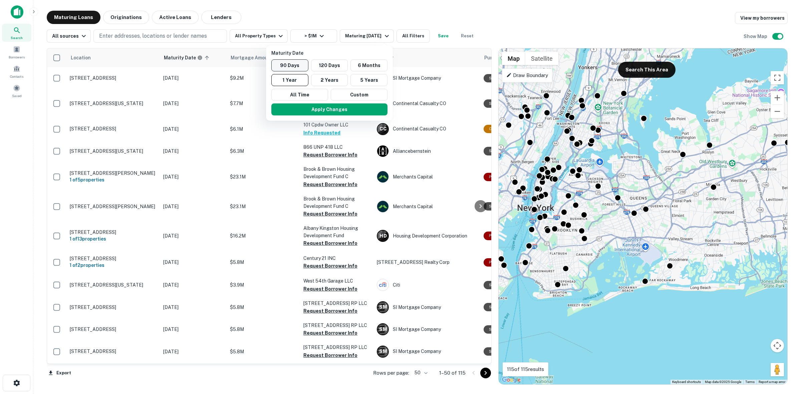
click at [287, 68] on button "90 Days" at bounding box center [289, 65] width 37 height 12
click at [330, 112] on button "Apply Changes" at bounding box center [334, 109] width 116 height 12
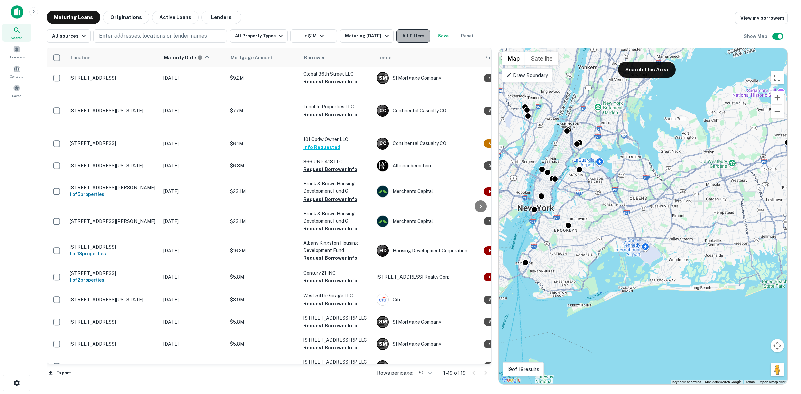
click at [399, 33] on button "All Filters" at bounding box center [413, 35] width 33 height 13
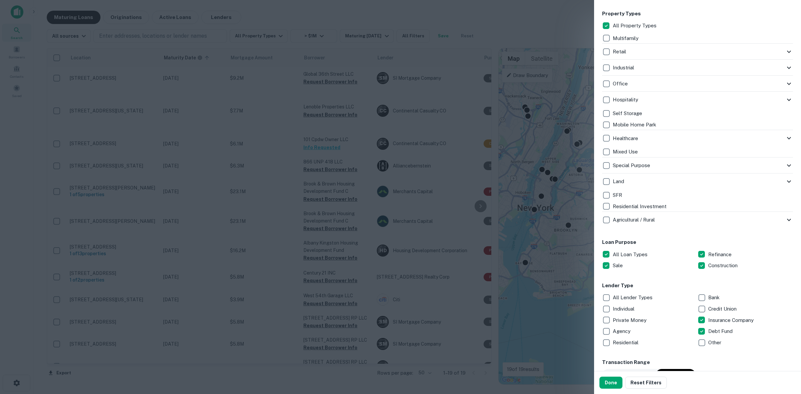
scroll to position [209, 0]
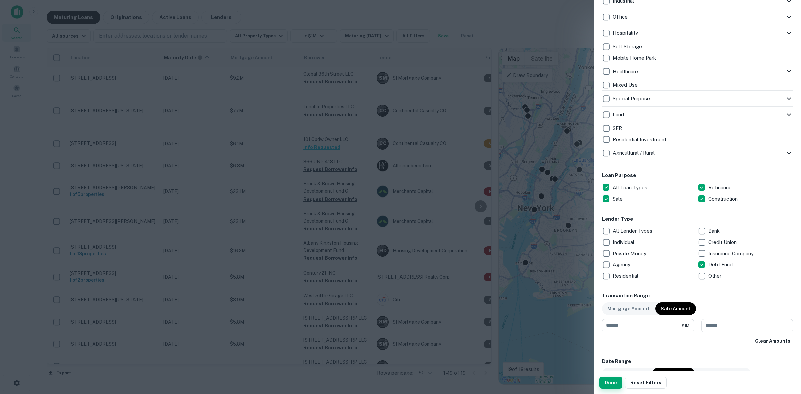
click at [613, 389] on button "Done" at bounding box center [611, 383] width 23 height 12
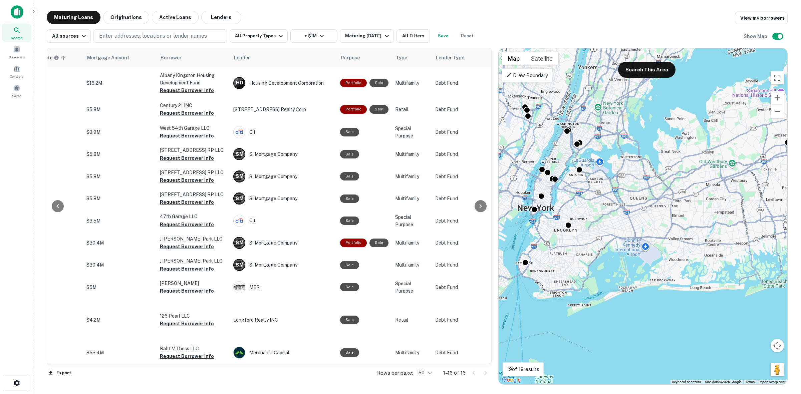
scroll to position [111, 112]
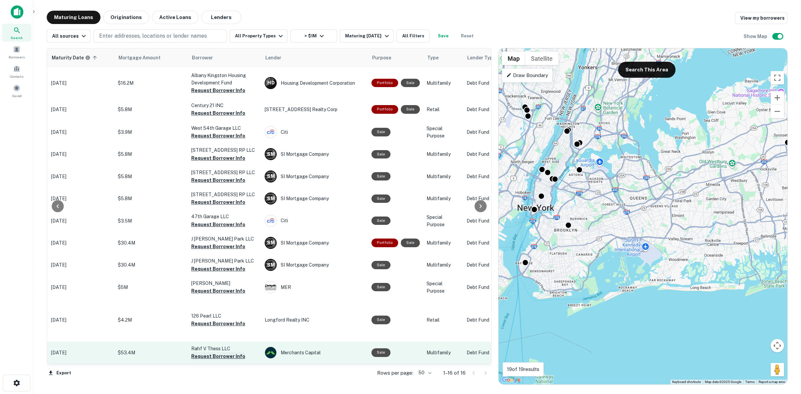
click at [227, 353] on button "Request Borrower Info" at bounding box center [218, 357] width 54 height 8
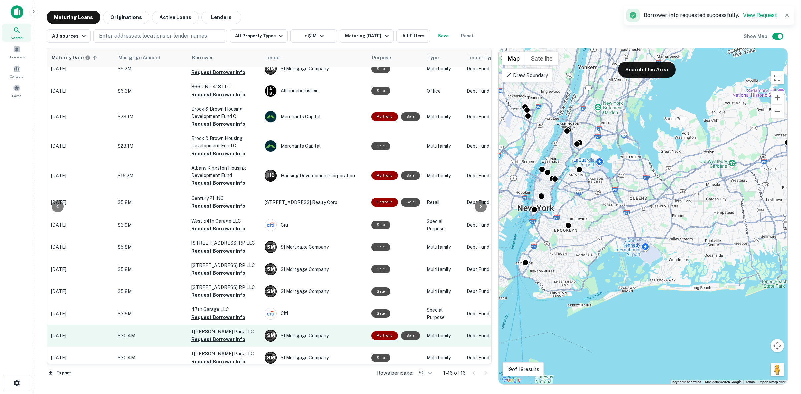
scroll to position [0, 112]
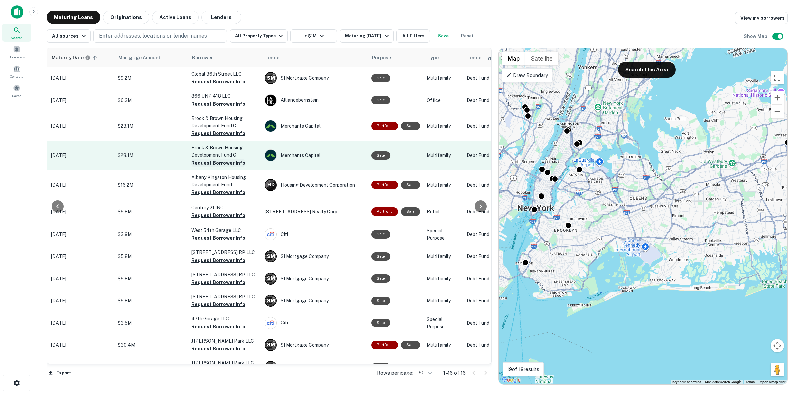
click at [206, 164] on button "Request Borrower Info" at bounding box center [218, 163] width 54 height 8
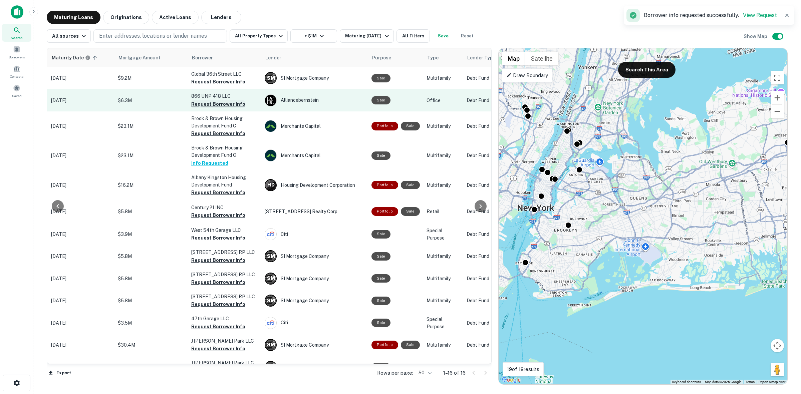
click at [225, 101] on button "Request Borrower Info" at bounding box center [218, 104] width 54 height 8
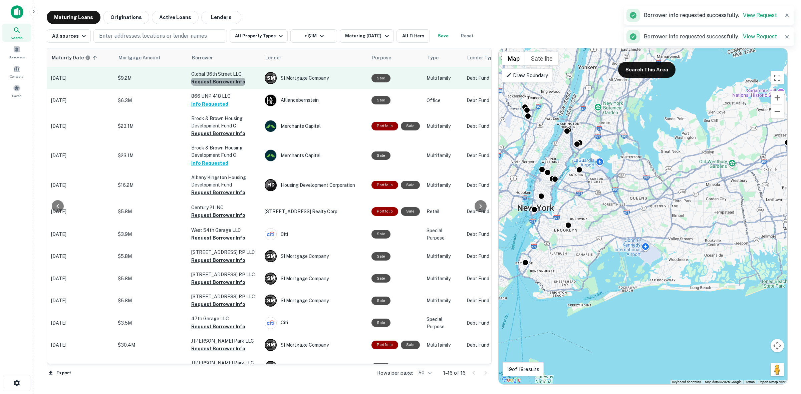
click at [225, 79] on button "Request Borrower Info" at bounding box center [218, 82] width 54 height 8
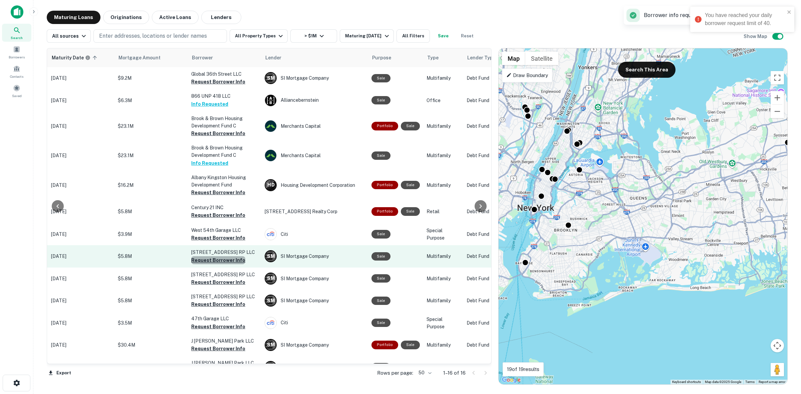
click at [233, 260] on button "Request Borrower Info" at bounding box center [218, 260] width 54 height 8
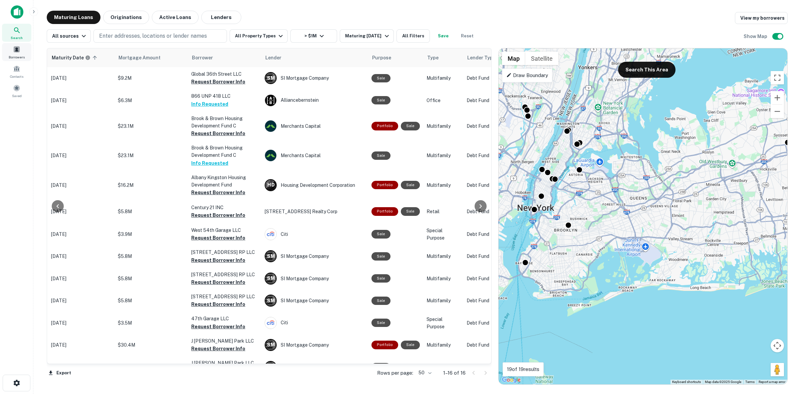
click at [24, 52] on div "Borrowers" at bounding box center [16, 52] width 29 height 18
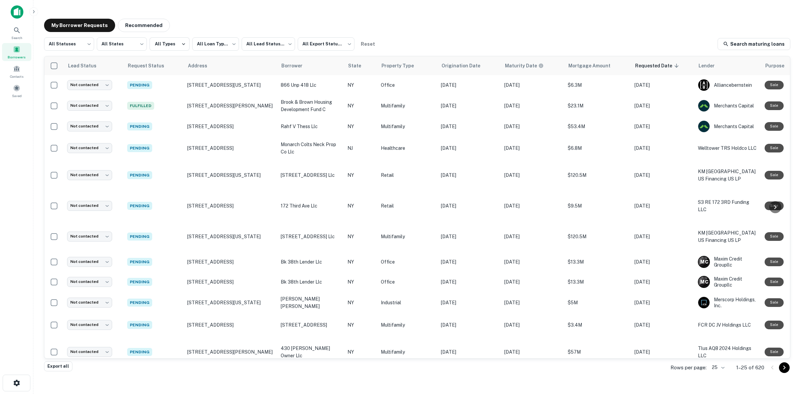
drag, startPoint x: 396, startPoint y: 7, endPoint x: 406, endPoint y: 2, distance: 11.8
click at [398, 7] on main "**********" at bounding box center [417, 197] width 768 height 394
